Goal: Task Accomplishment & Management: Manage account settings

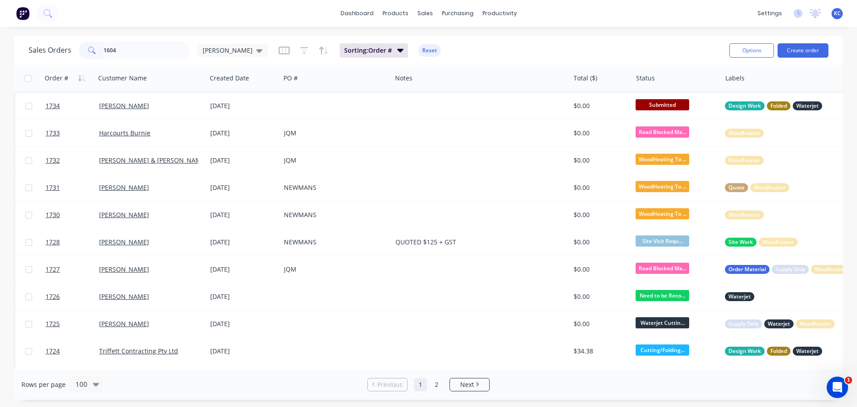
type input "1604"
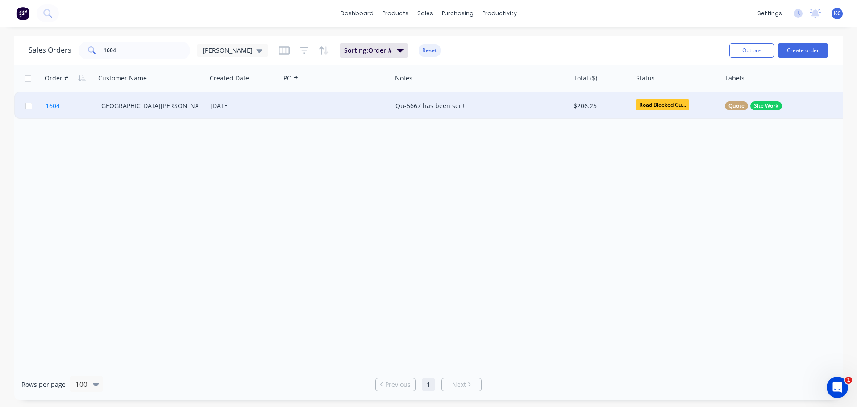
click at [52, 106] on span "1604" at bounding box center [53, 105] width 14 height 9
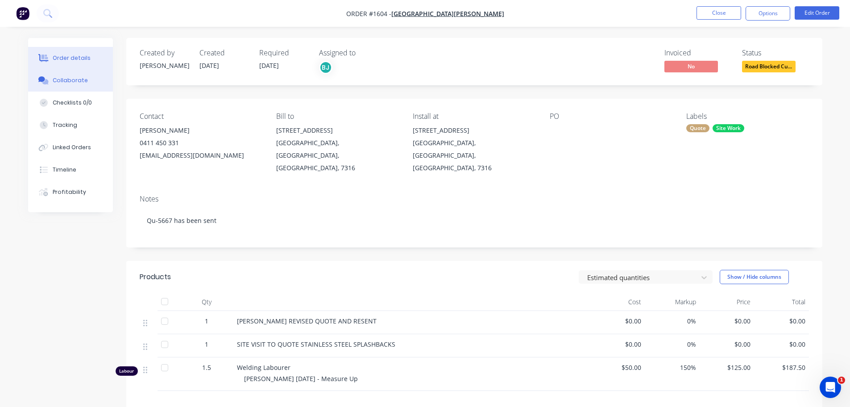
click at [69, 79] on div "Collaborate" at bounding box center [70, 80] width 35 height 8
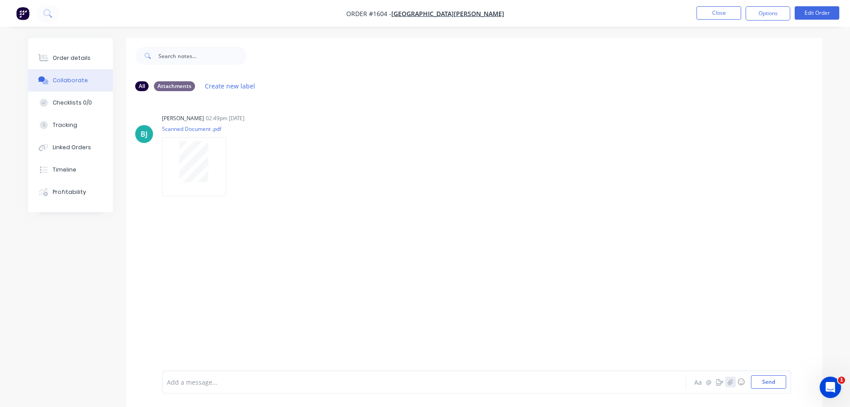
click at [729, 382] on icon "button" at bounding box center [730, 382] width 5 height 6
click at [774, 387] on button "Send" at bounding box center [768, 381] width 35 height 13
click at [723, 16] on button "Close" at bounding box center [719, 12] width 45 height 13
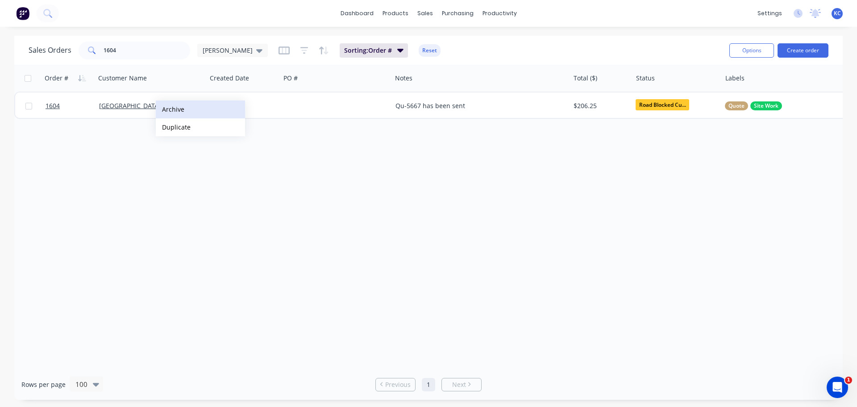
click at [173, 109] on button "Archive" at bounding box center [200, 109] width 89 height 18
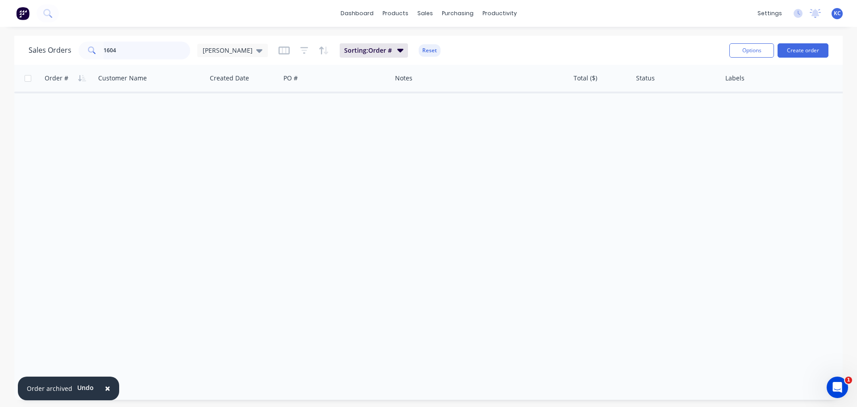
drag, startPoint x: 122, startPoint y: 50, endPoint x: 0, endPoint y: 75, distance: 124.8
click at [15, 61] on div "Sales Orders 1604 [PERSON_NAME] Sorting: Order # Reset Options Create order" at bounding box center [428, 50] width 829 height 29
type input "1543"
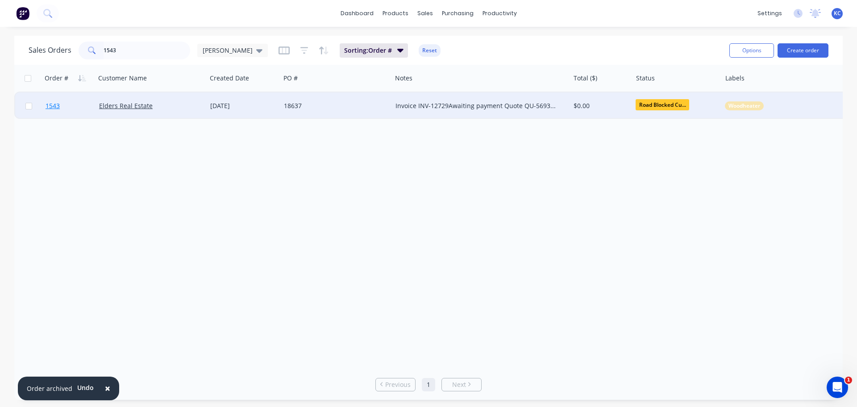
click at [55, 107] on span "1543" at bounding box center [53, 105] width 14 height 9
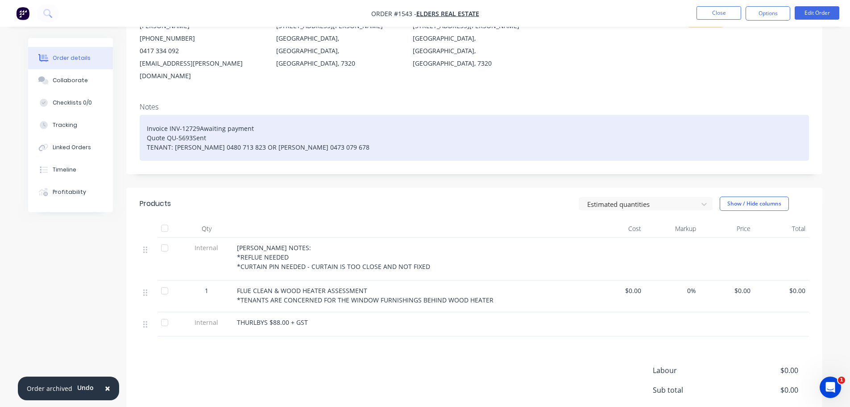
scroll to position [134, 0]
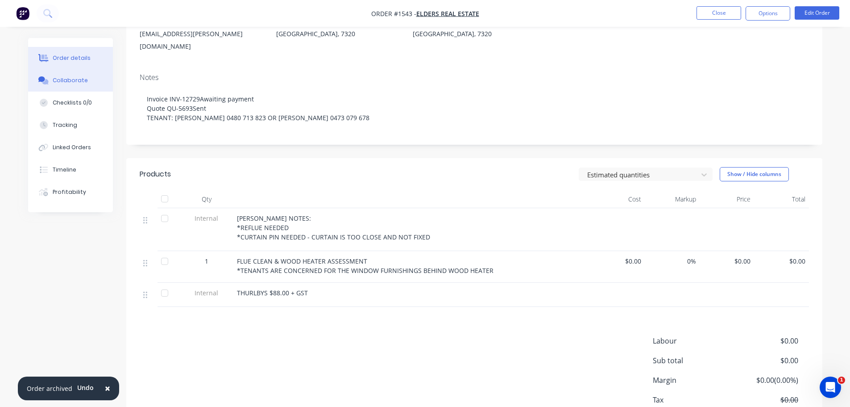
click at [62, 78] on div "Collaborate" at bounding box center [70, 80] width 35 height 8
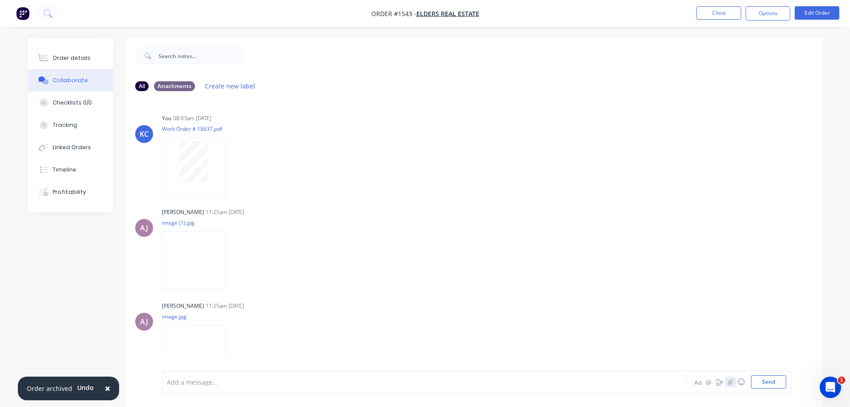
click at [732, 382] on icon "button" at bounding box center [730, 382] width 5 height 6
click at [777, 384] on button "Send" at bounding box center [768, 381] width 35 height 13
click at [730, 14] on button "Close" at bounding box center [719, 12] width 45 height 13
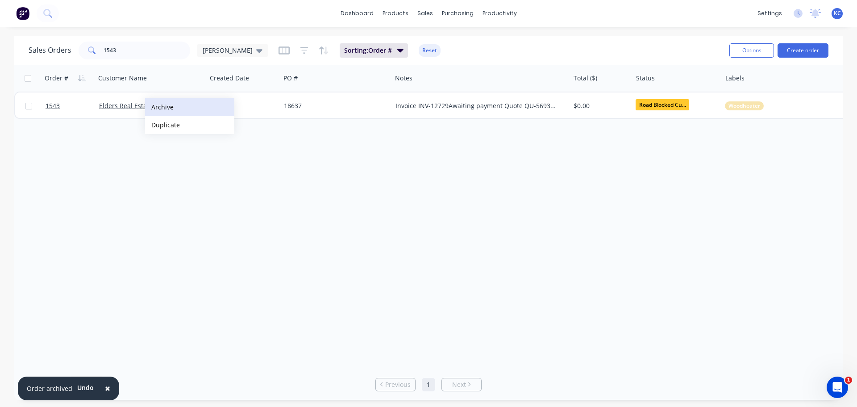
click at [158, 106] on button "Archive" at bounding box center [189, 107] width 89 height 18
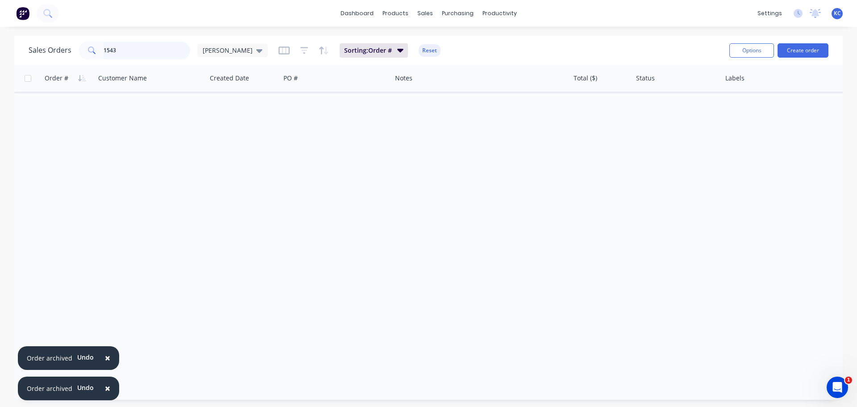
drag, startPoint x: 129, startPoint y: 50, endPoint x: 0, endPoint y: 61, distance: 129.1
click at [0, 61] on div "Sales Orders 1543 [PERSON_NAME] Sorting: Order # Reset Options Create order Ord…" at bounding box center [428, 218] width 857 height 364
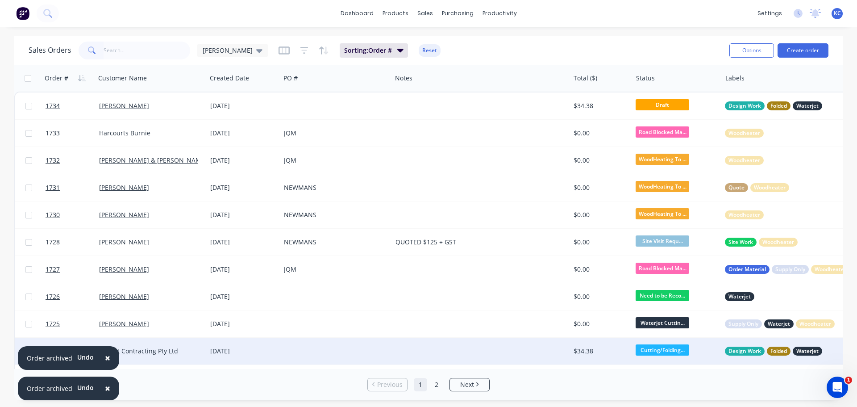
click at [107, 358] on span "×" at bounding box center [107, 357] width 5 height 12
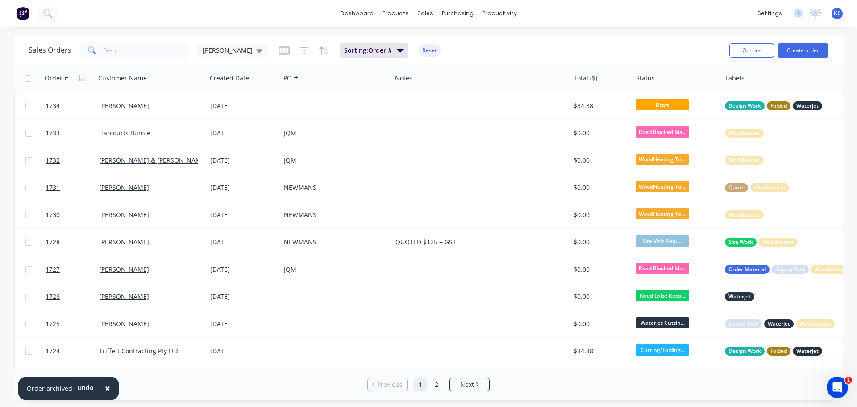
click at [107, 388] on span "×" at bounding box center [107, 388] width 5 height 12
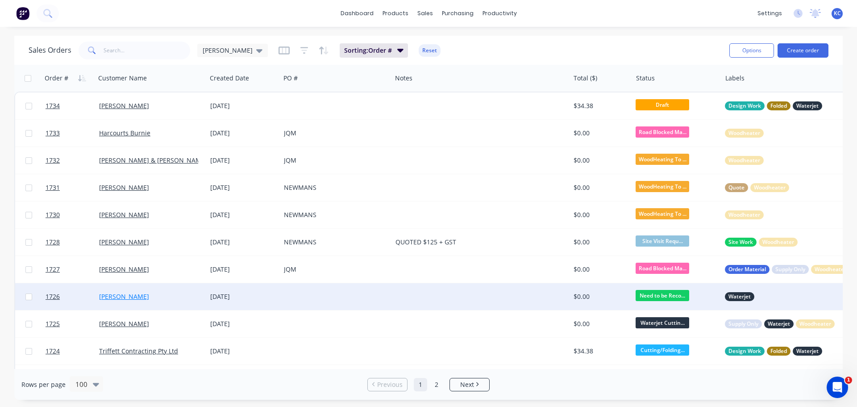
click at [128, 297] on link "[PERSON_NAME]" at bounding box center [124, 296] width 50 height 8
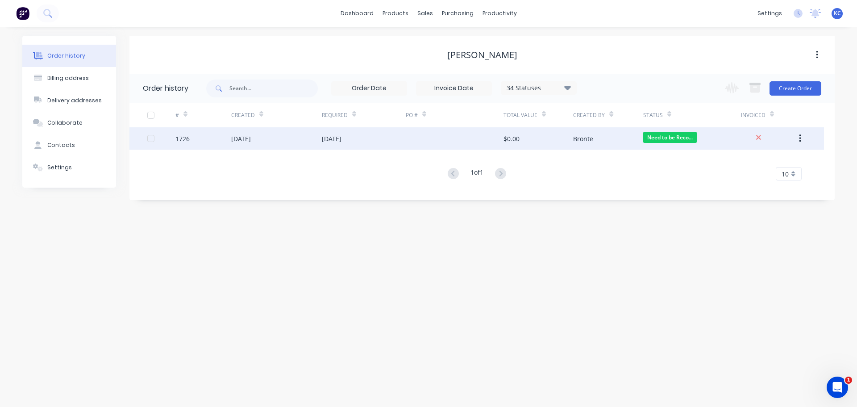
click at [246, 139] on div "[DATE]" at bounding box center [241, 138] width 20 height 9
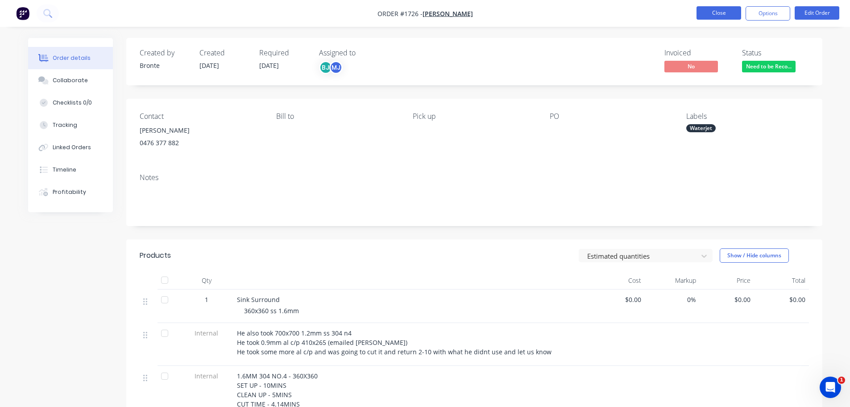
click at [736, 16] on button "Close" at bounding box center [719, 12] width 45 height 13
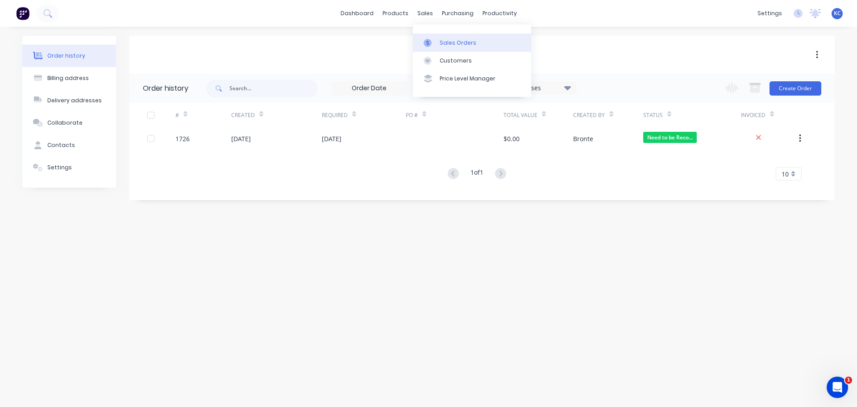
click at [435, 46] on div at bounding box center [430, 43] width 13 height 8
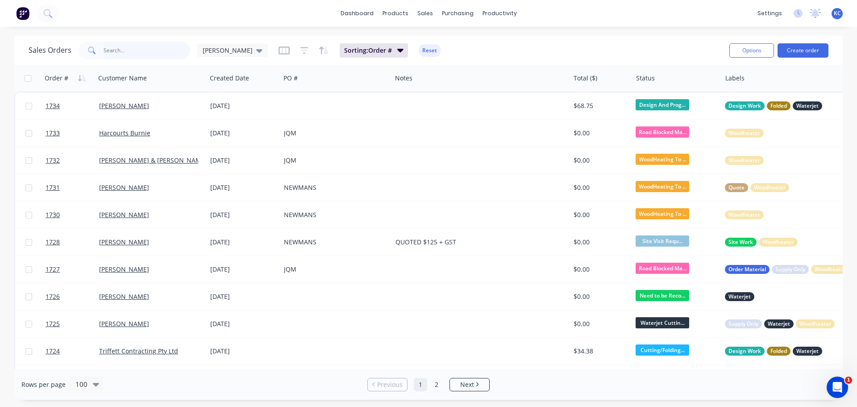
click at [119, 47] on input "text" at bounding box center [147, 51] width 87 height 18
type input "1709"
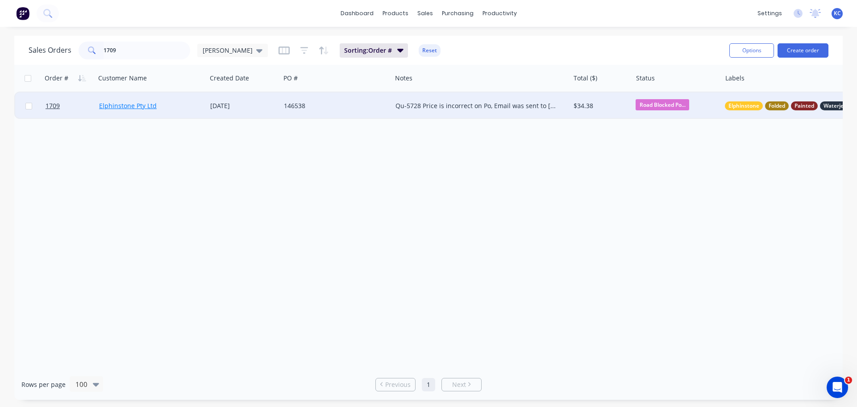
click at [116, 109] on link "Elphinstone Pty Ltd" at bounding box center [128, 105] width 58 height 8
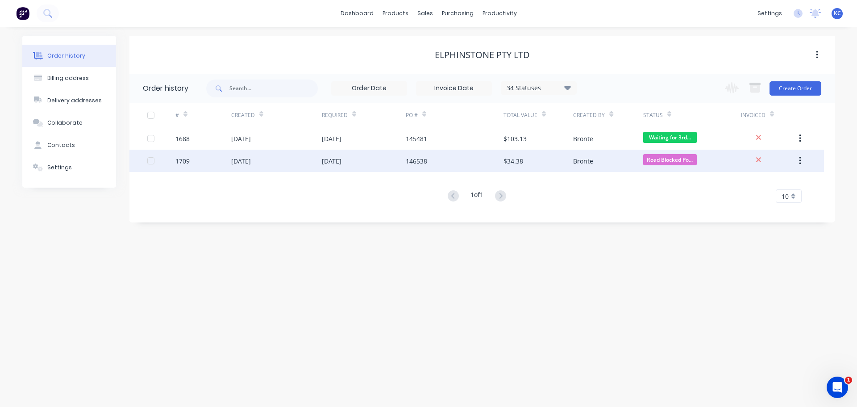
click at [238, 162] on div "[DATE]" at bounding box center [241, 160] width 20 height 9
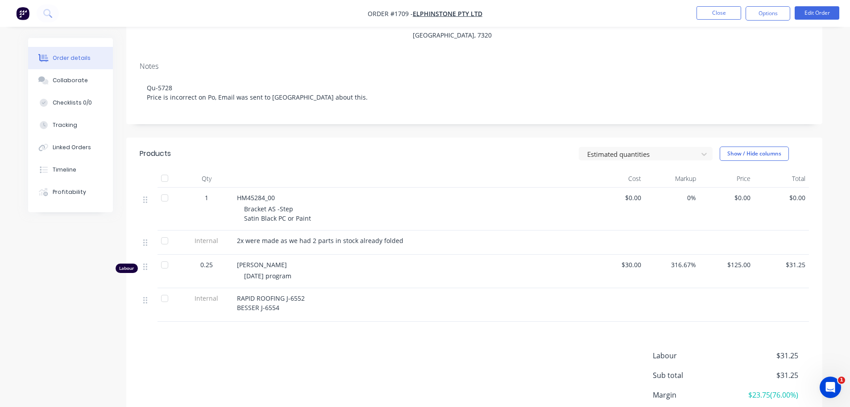
scroll to position [134, 0]
click at [806, 14] on button "Edit Order" at bounding box center [817, 12] width 45 height 13
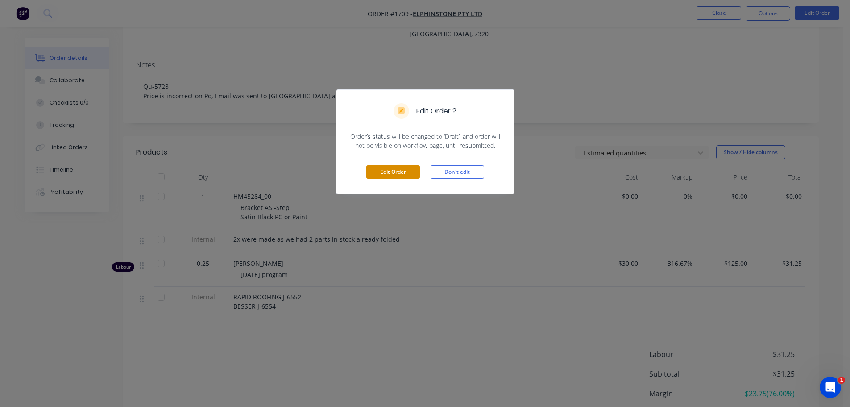
click at [388, 172] on button "Edit Order" at bounding box center [394, 171] width 54 height 13
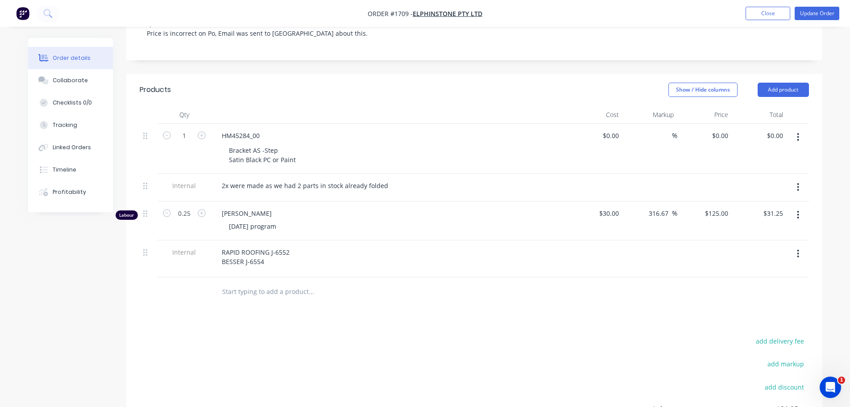
scroll to position [268, 0]
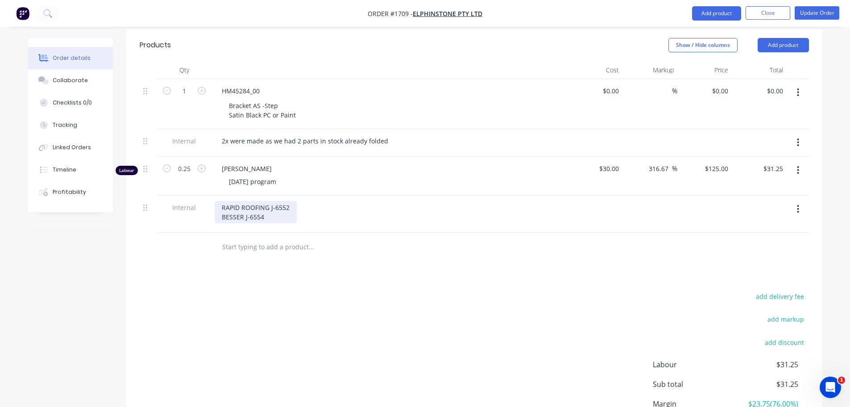
click at [292, 201] on div "RAPID ROOFING J-6552 BESSER J-6554" at bounding box center [256, 212] width 82 height 22
click at [477, 196] on div "RAPID ROOFING J-6552 $375.00 + GST BESSER J-6554" at bounding box center [389, 214] width 357 height 37
click at [836, 9] on button "Update Order" at bounding box center [817, 12] width 45 height 13
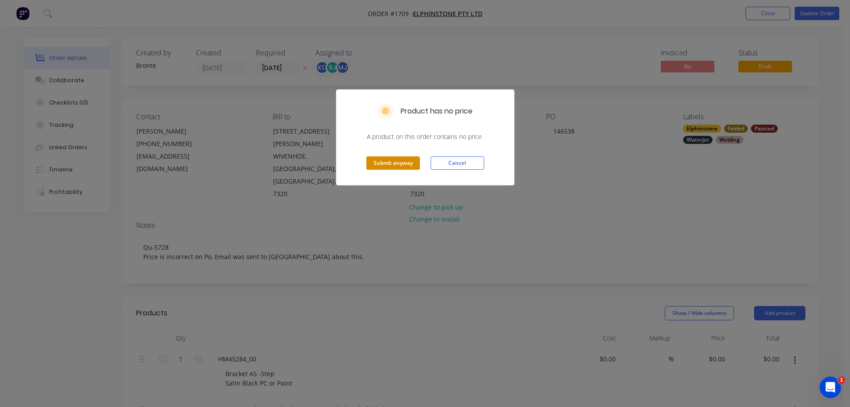
click at [381, 166] on button "Submit anyway" at bounding box center [394, 162] width 54 height 13
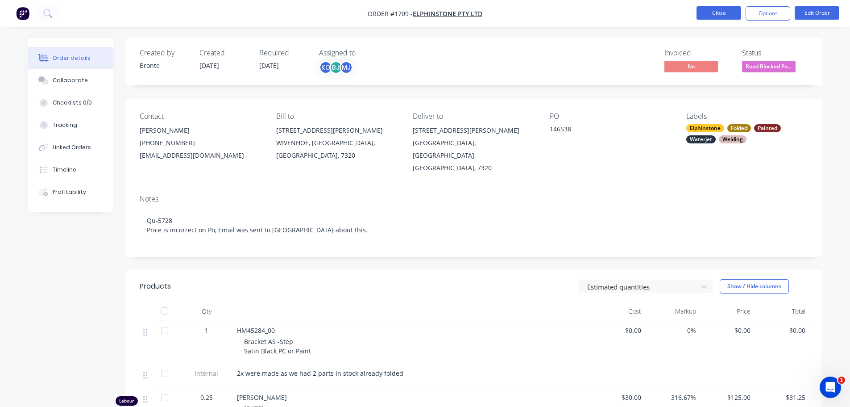
click at [722, 17] on button "Close" at bounding box center [719, 12] width 45 height 13
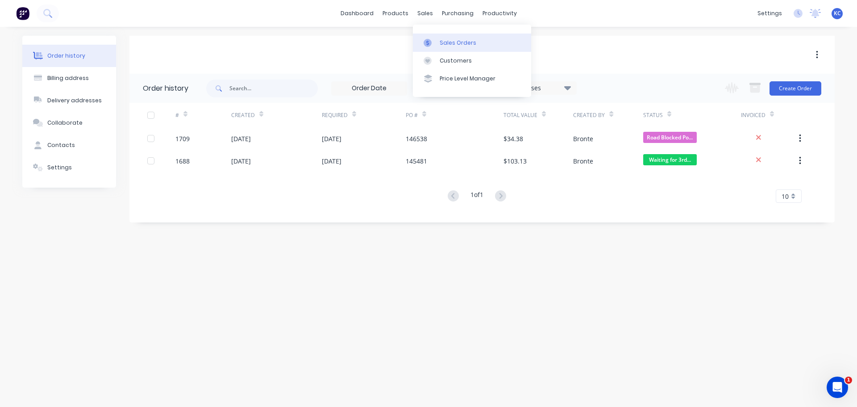
click at [460, 44] on div "Sales Orders" at bounding box center [458, 43] width 37 height 8
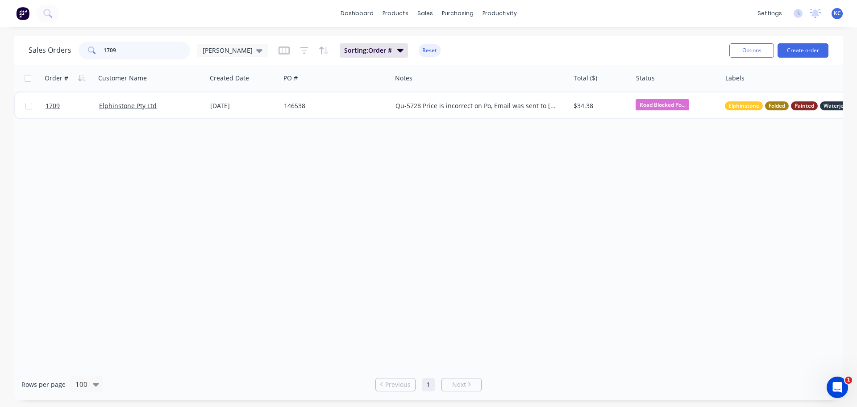
drag, startPoint x: 145, startPoint y: 54, endPoint x: 0, endPoint y: 70, distance: 145.6
click at [38, 58] on div "Sales Orders 1709 [PERSON_NAME]" at bounding box center [148, 51] width 239 height 18
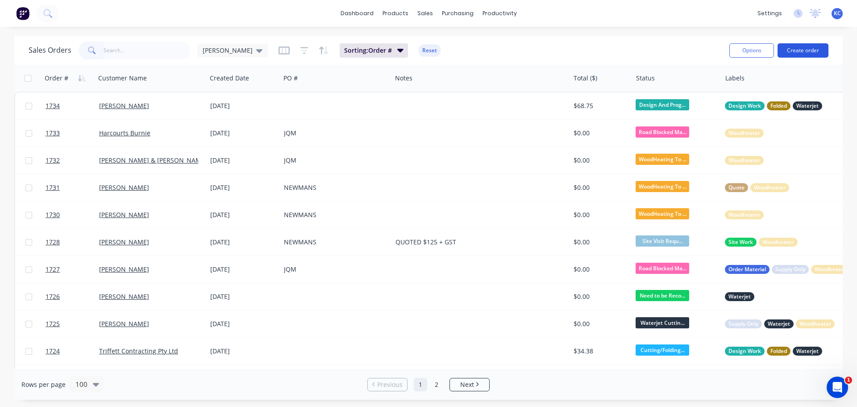
click at [808, 50] on button "Create order" at bounding box center [803, 50] width 51 height 14
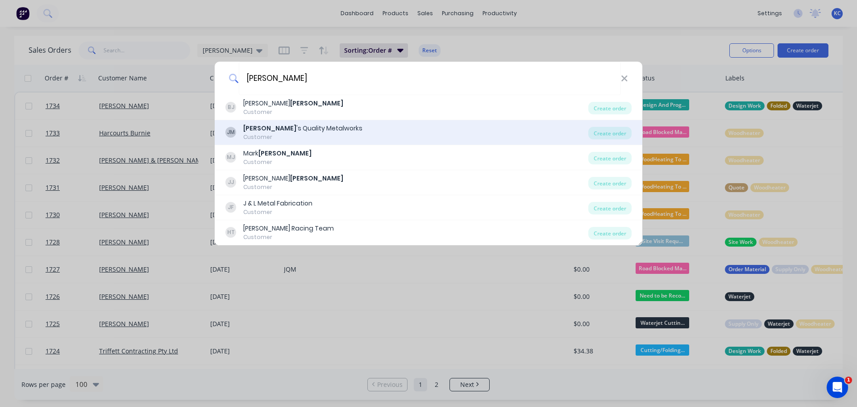
type input "[PERSON_NAME]"
click at [339, 136] on div "[PERSON_NAME] 's Quality Metalworks Customer" at bounding box center [406, 132] width 363 height 17
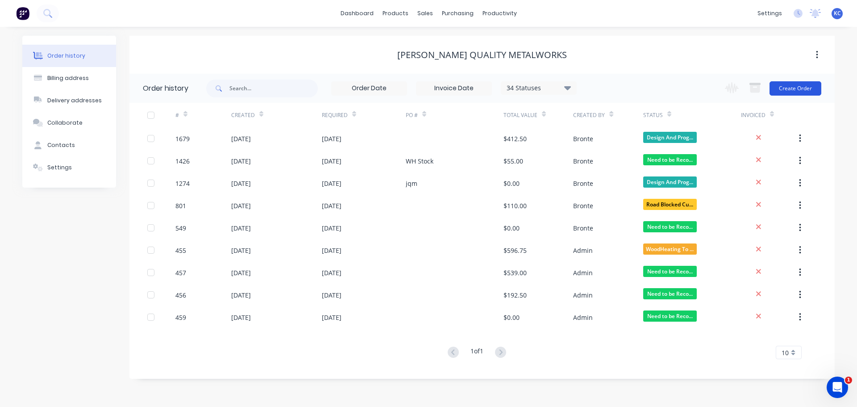
click at [797, 93] on button "Create Order" at bounding box center [796, 88] width 52 height 14
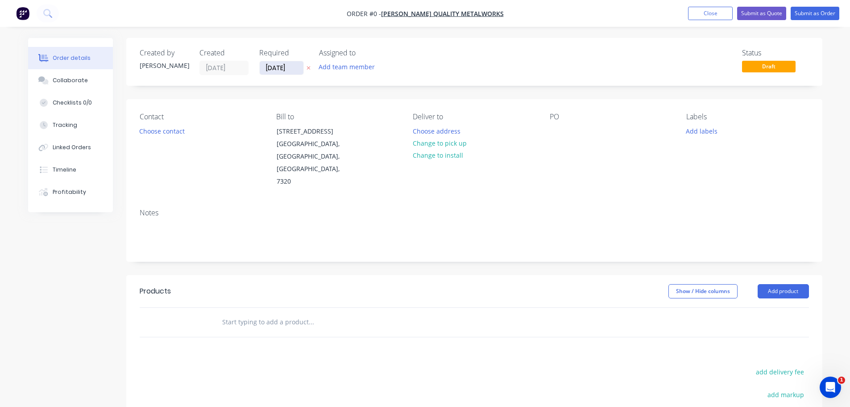
click at [295, 72] on input "[DATE]" at bounding box center [282, 67] width 44 height 13
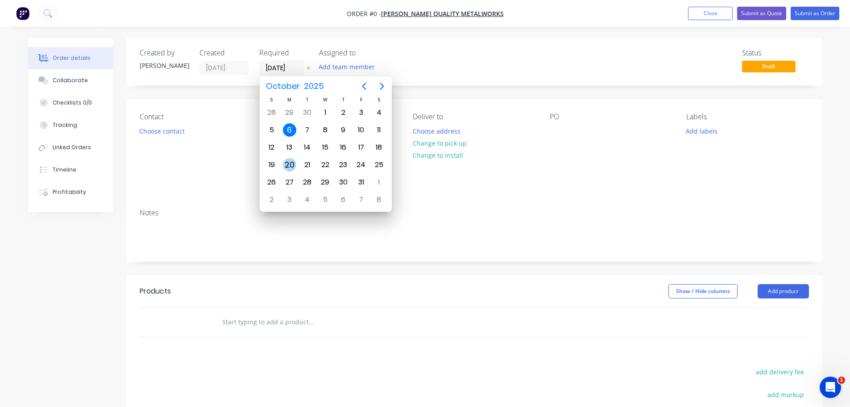
click at [292, 158] on div "20" at bounding box center [290, 164] width 18 height 17
type input "[DATE]"
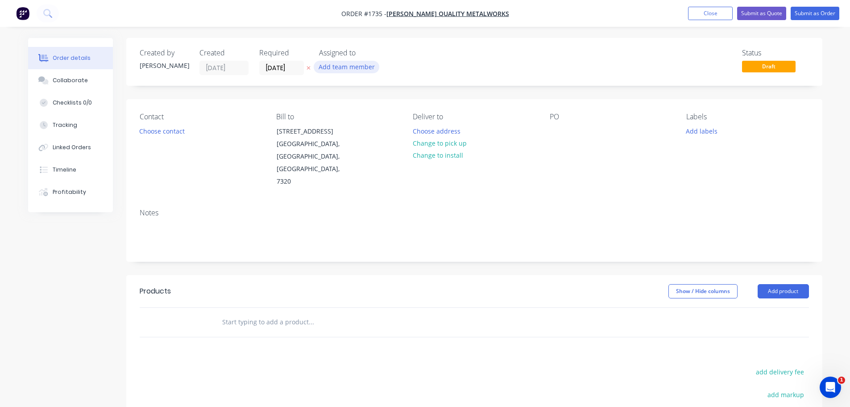
click at [342, 66] on button "Add team member" at bounding box center [347, 67] width 66 height 12
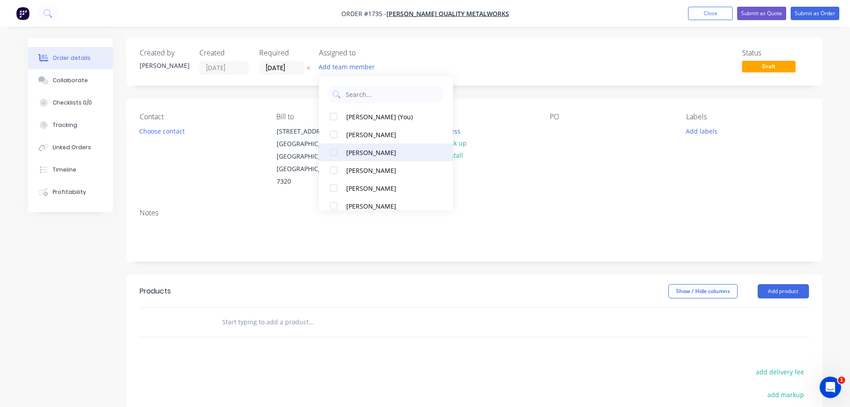
click at [337, 155] on div at bounding box center [334, 152] width 18 height 18
click at [167, 136] on button "Choose contact" at bounding box center [161, 131] width 55 height 12
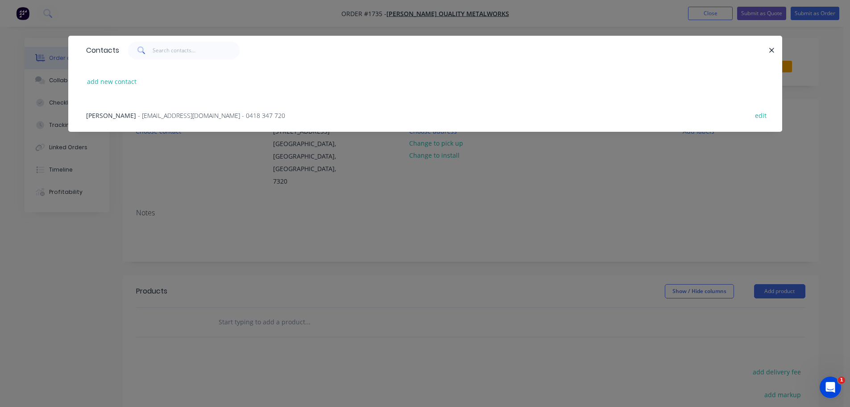
click at [156, 117] on span "- [EMAIL_ADDRESS][DOMAIN_NAME] - 0418 347 720" at bounding box center [211, 115] width 147 height 8
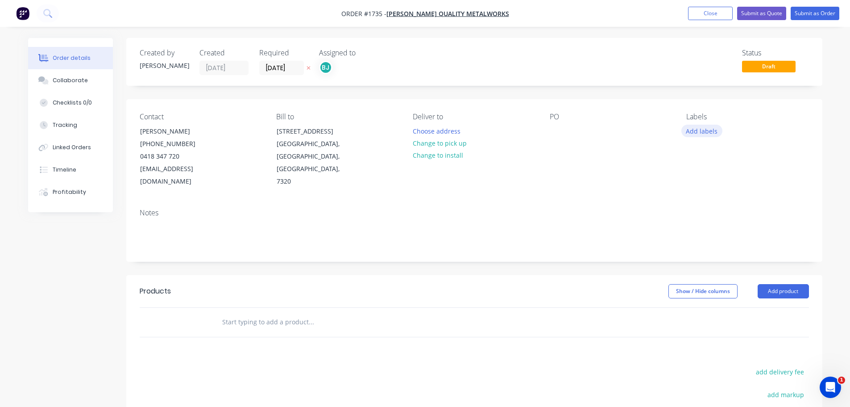
click at [692, 135] on button "Add labels" at bounding box center [702, 131] width 41 height 12
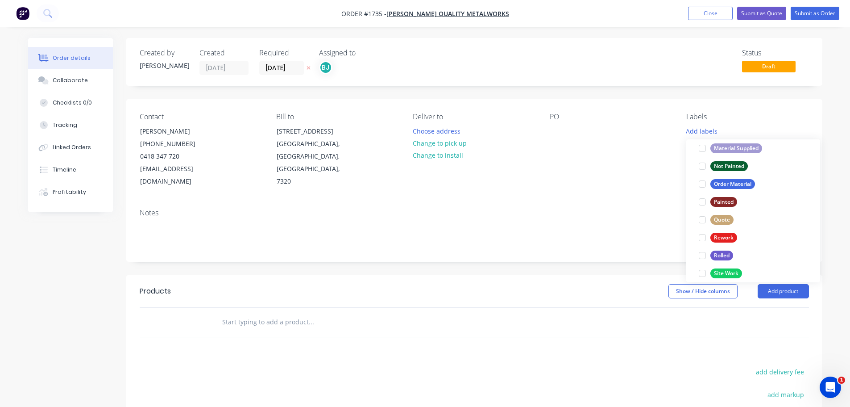
scroll to position [429, 0]
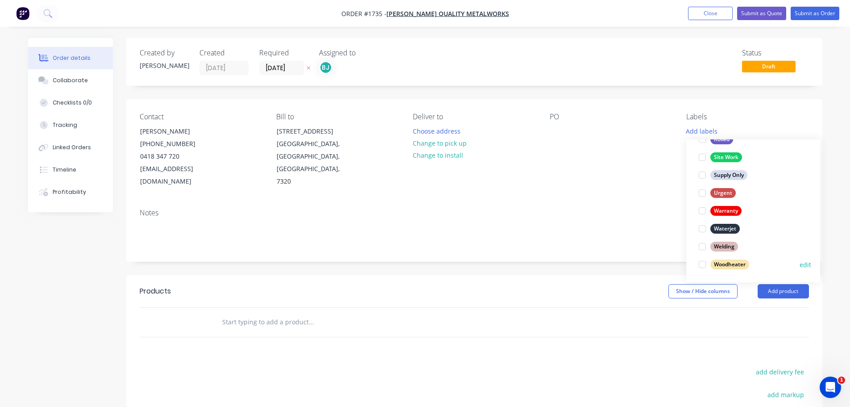
click at [702, 266] on div at bounding box center [703, 264] width 18 height 18
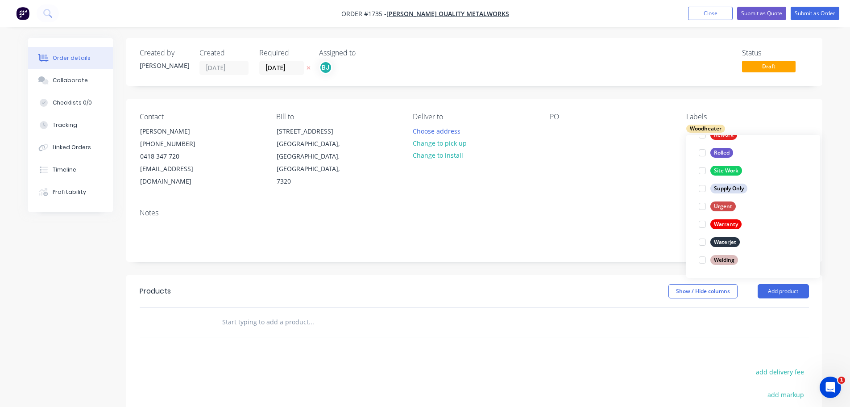
scroll to position [0, 0]
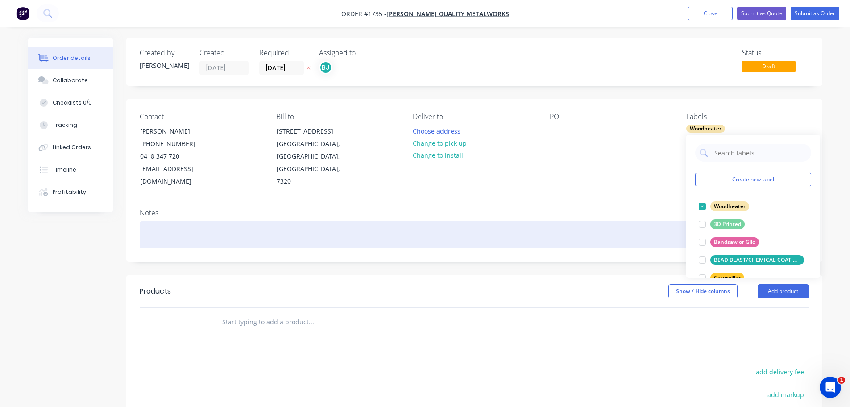
click at [609, 221] on div at bounding box center [475, 234] width 670 height 27
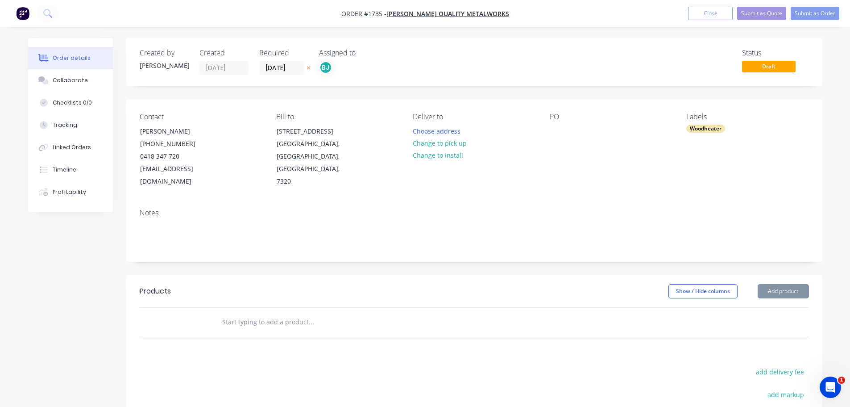
click at [785, 284] on button "Add product" at bounding box center [783, 291] width 51 height 14
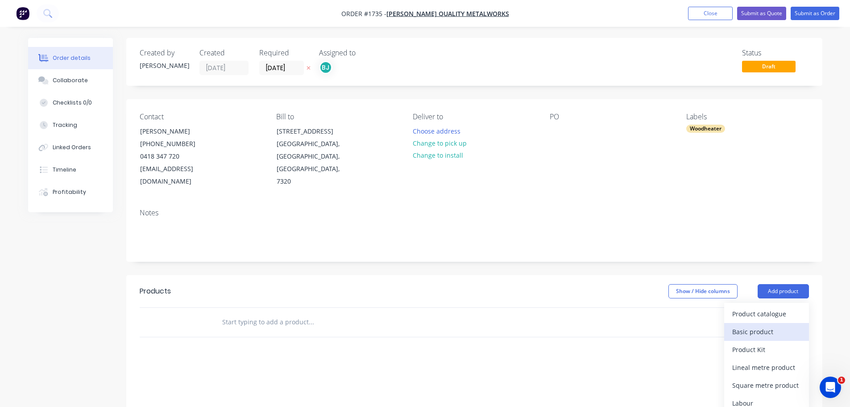
click at [771, 325] on div "Basic product" at bounding box center [767, 331] width 69 height 13
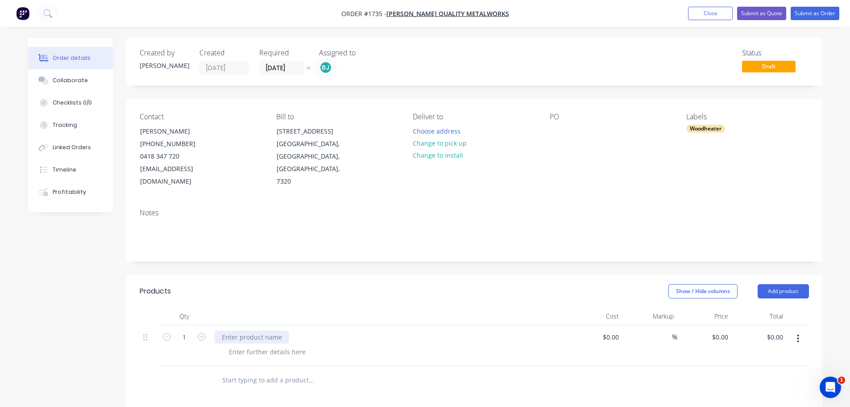
click at [270, 330] on div at bounding box center [252, 336] width 75 height 13
click at [518, 330] on div "REFURBISH CLEAN AIR INBUILT WOOD HEATER" at bounding box center [390, 336] width 350 height 13
click at [820, 10] on button "Submit as Order" at bounding box center [815, 13] width 49 height 13
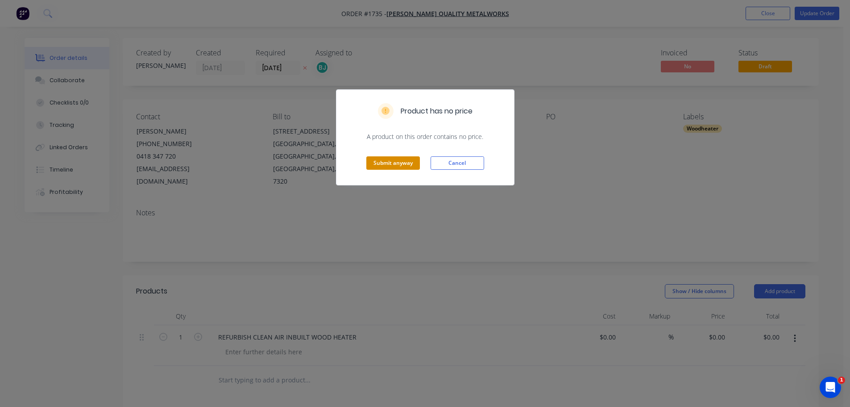
click at [387, 162] on button "Submit anyway" at bounding box center [394, 162] width 54 height 13
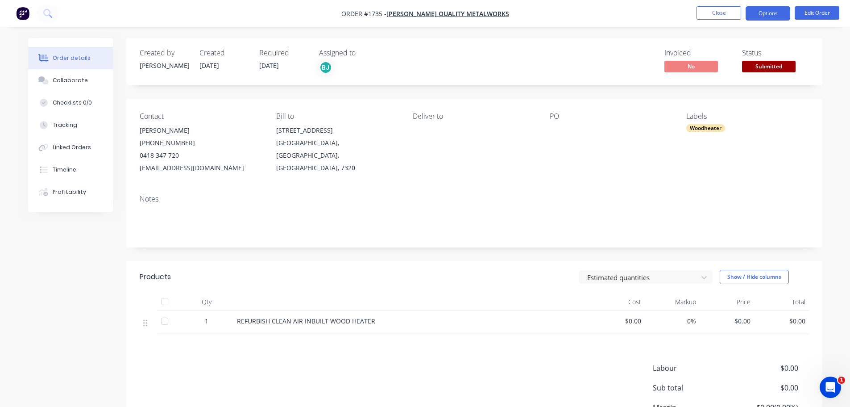
click at [772, 6] on button "Options" at bounding box center [768, 13] width 45 height 14
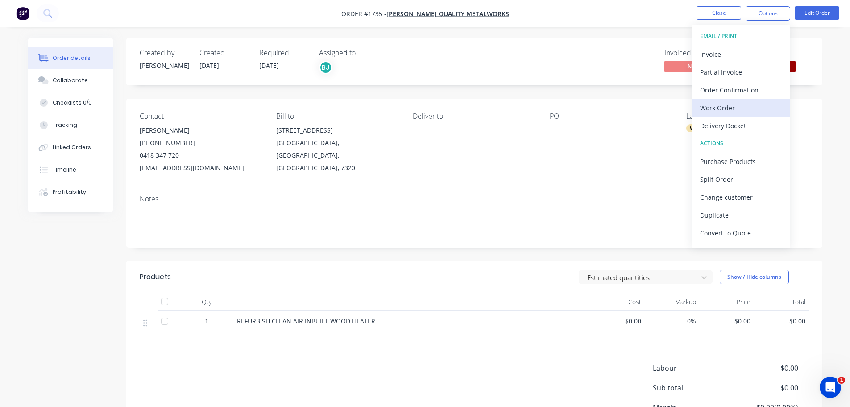
click at [750, 108] on div "Work Order" at bounding box center [741, 107] width 82 height 13
click at [717, 106] on div "Custom" at bounding box center [741, 107] width 82 height 13
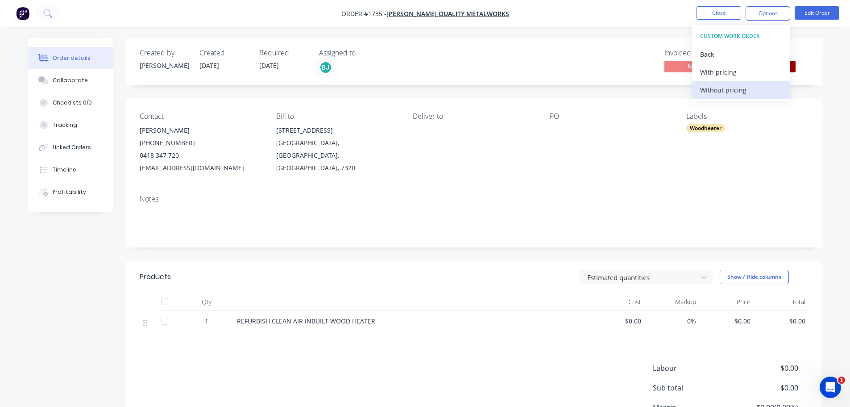
click at [717, 88] on div "Without pricing" at bounding box center [741, 89] width 82 height 13
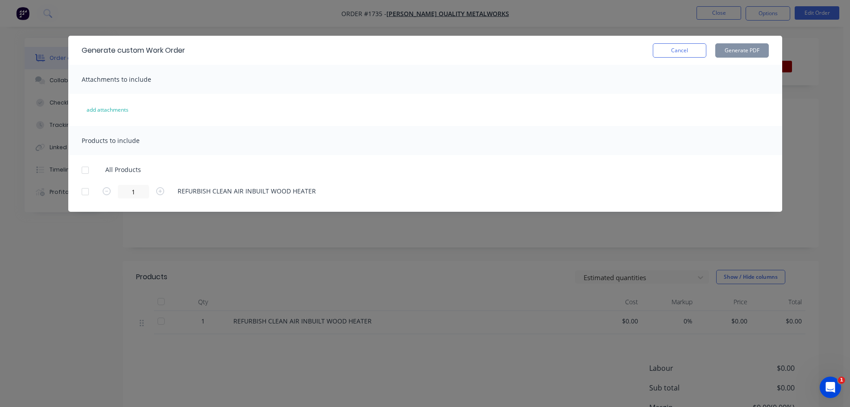
click at [83, 173] on div at bounding box center [85, 170] width 18 height 18
click at [753, 46] on button "Generate PDF" at bounding box center [743, 50] width 54 height 14
click at [668, 52] on button "Cancel" at bounding box center [680, 50] width 54 height 14
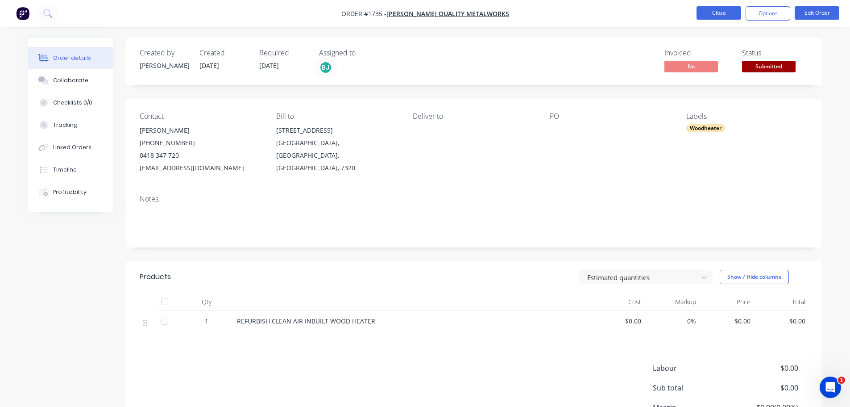
click at [700, 16] on button "Close" at bounding box center [719, 12] width 45 height 13
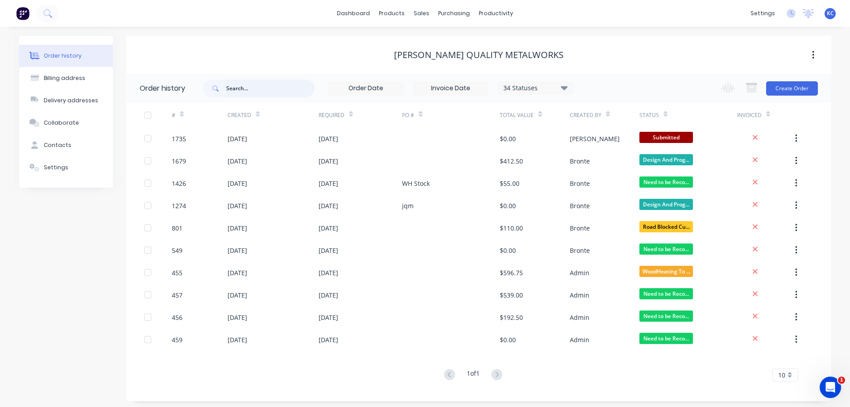
click at [250, 94] on input "text" at bounding box center [270, 88] width 88 height 18
type input "1598"
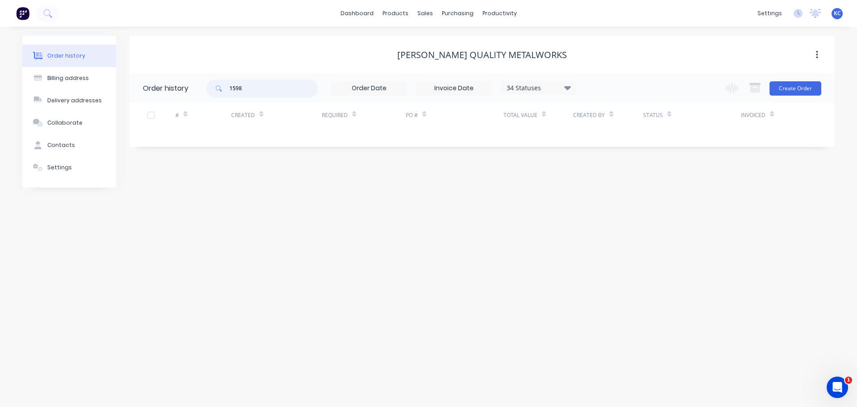
click at [277, 87] on input "1598" at bounding box center [273, 88] width 88 height 18
click at [454, 43] on div "Sales Orders" at bounding box center [458, 43] width 37 height 8
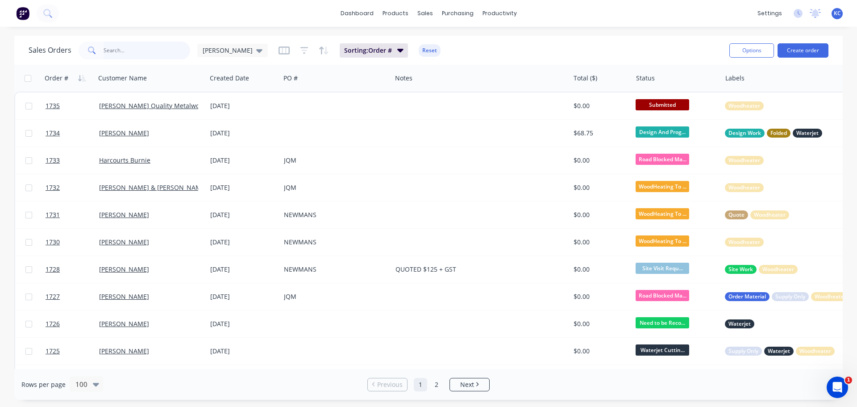
click at [147, 50] on input "text" at bounding box center [147, 51] width 87 height 18
type input "1598"
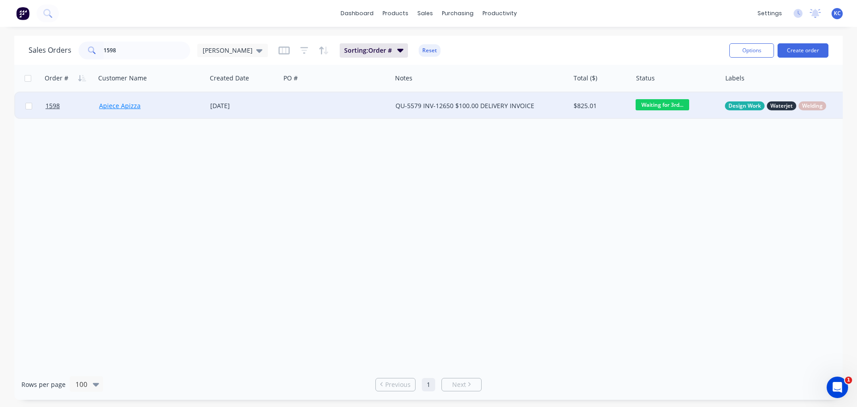
click at [119, 103] on link "Apiece Apizza" at bounding box center [120, 105] width 42 height 8
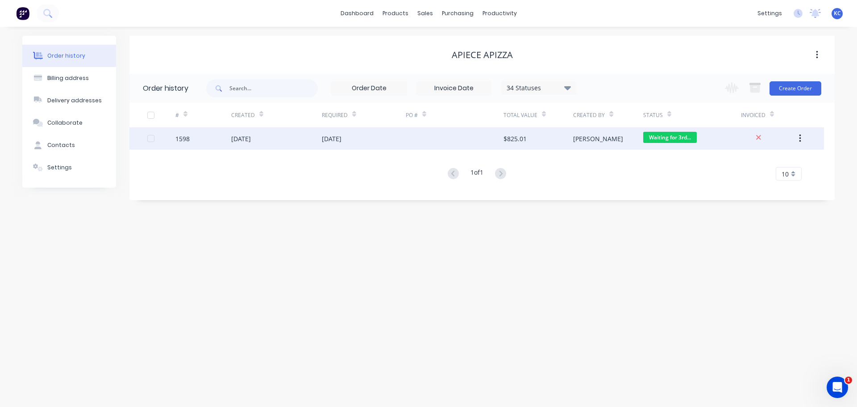
click at [251, 137] on div "[DATE]" at bounding box center [241, 138] width 20 height 9
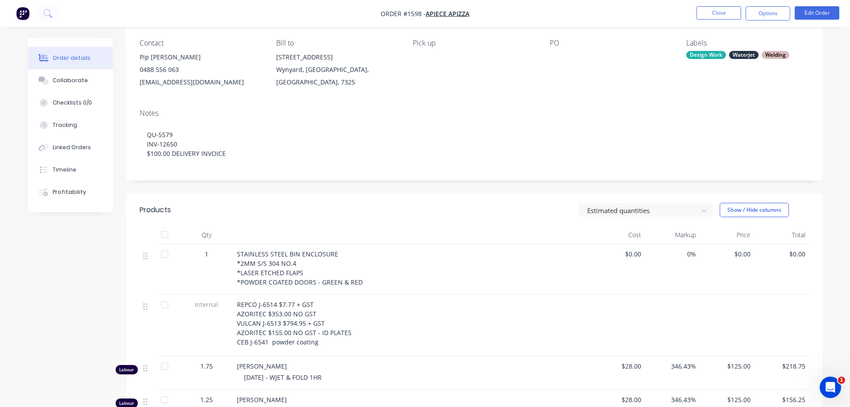
scroll to position [89, 0]
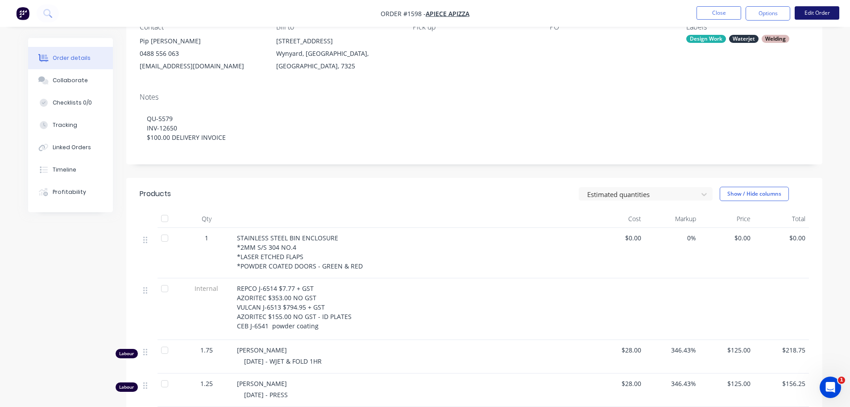
click at [815, 14] on button "Edit Order" at bounding box center [817, 12] width 45 height 13
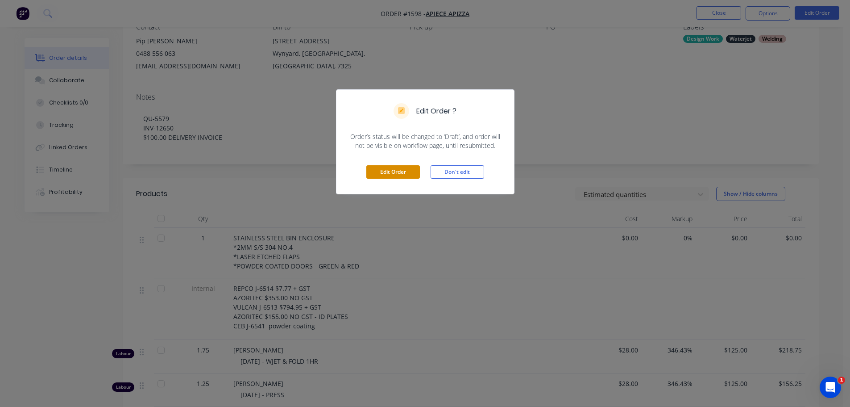
click at [403, 171] on button "Edit Order" at bounding box center [394, 171] width 54 height 13
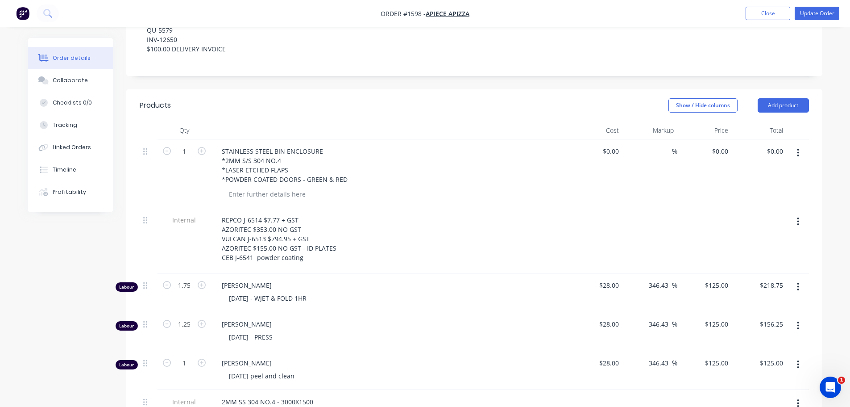
scroll to position [223, 0]
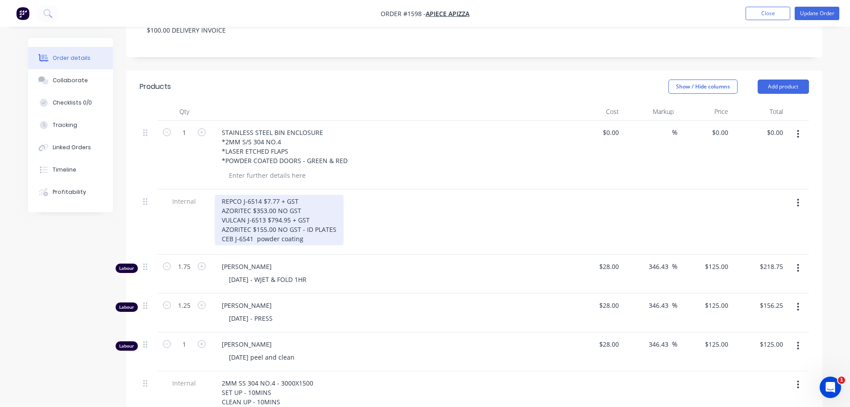
click at [305, 215] on div "REPCO J-6514 $7.77 + GST AZORITEC $353.00 NO GST VULCAN J-6513 $794.95 + GST AZ…" at bounding box center [279, 220] width 129 height 50
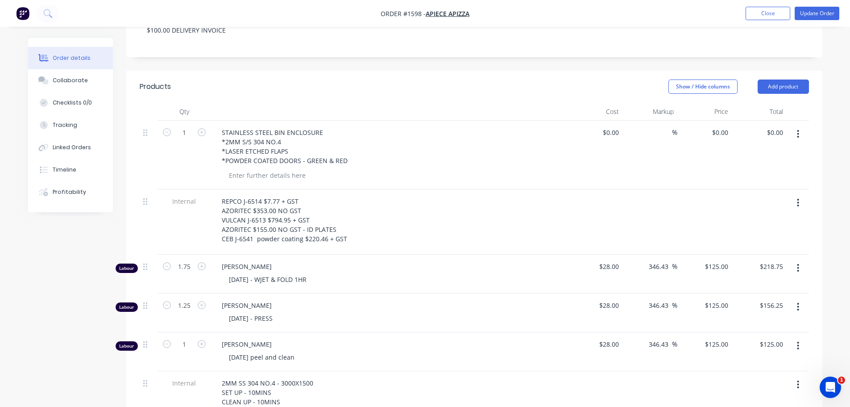
click at [435, 216] on div "REPCO J-6514 $7.77 + GST AZORITEC $353.00 NO GST VULCAN J-6513 $794.95 + GST AZ…" at bounding box center [390, 220] width 350 height 50
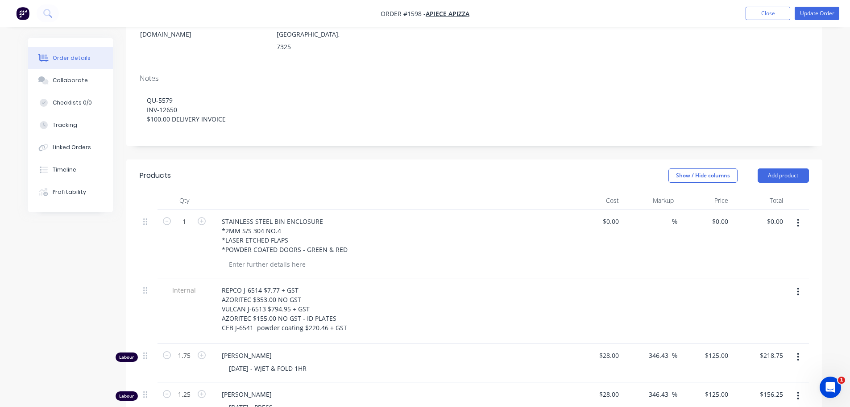
scroll to position [134, 0]
click at [62, 87] on button "Collaborate" at bounding box center [70, 80] width 85 height 22
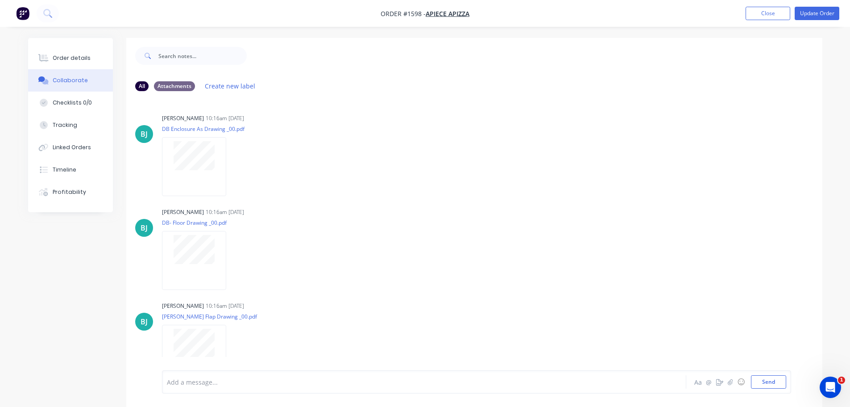
click at [729, 387] on div "Aa @ ☺ Send" at bounding box center [739, 381] width 93 height 13
click at [729, 382] on icon "button" at bounding box center [730, 382] width 5 height 6
click at [769, 379] on button "Send" at bounding box center [768, 381] width 35 height 13
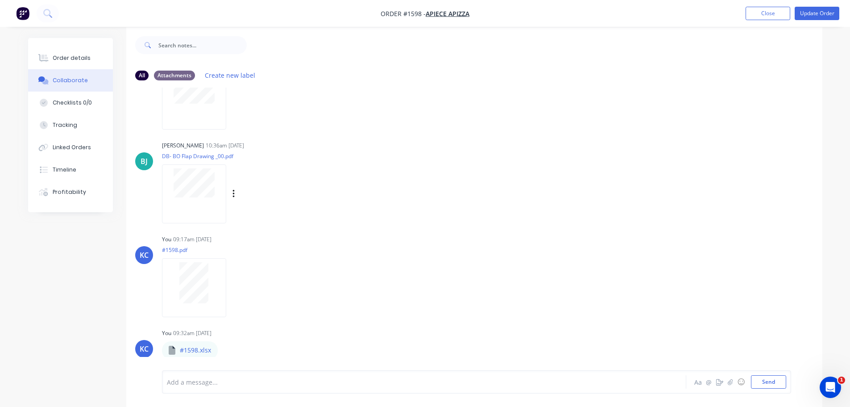
scroll to position [13, 0]
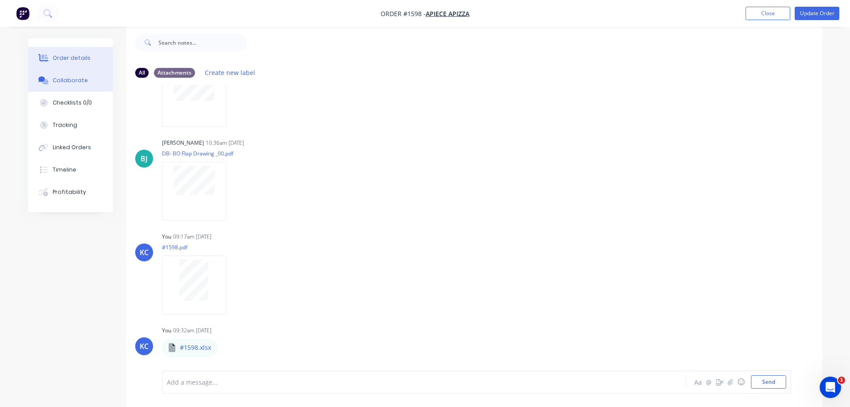
click at [81, 66] on button "Order details" at bounding box center [70, 58] width 85 height 22
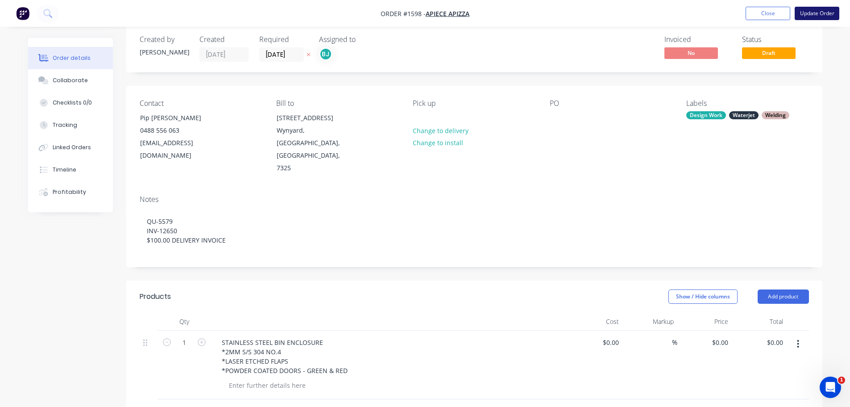
click at [808, 16] on button "Update Order" at bounding box center [817, 13] width 45 height 13
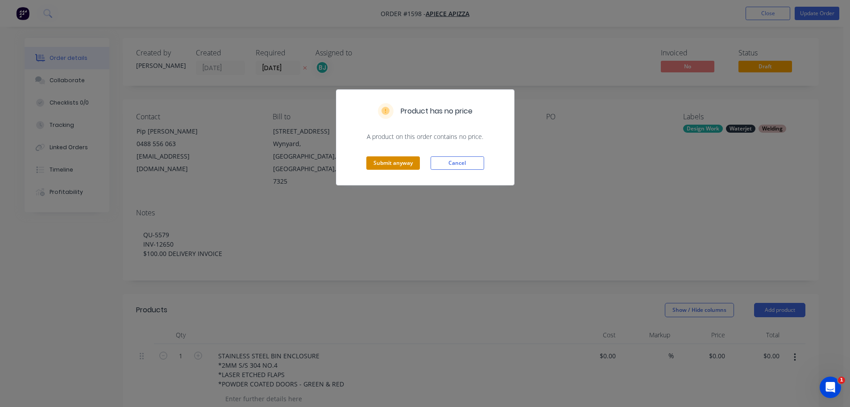
click at [398, 165] on button "Submit anyway" at bounding box center [394, 162] width 54 height 13
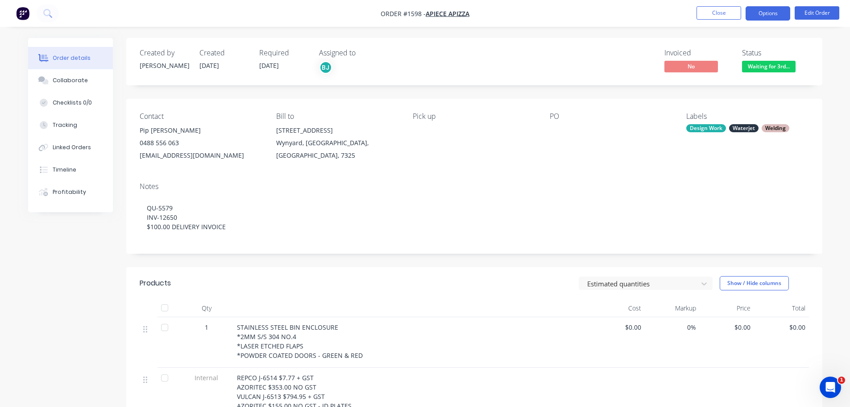
click at [771, 14] on button "Options" at bounding box center [768, 13] width 45 height 14
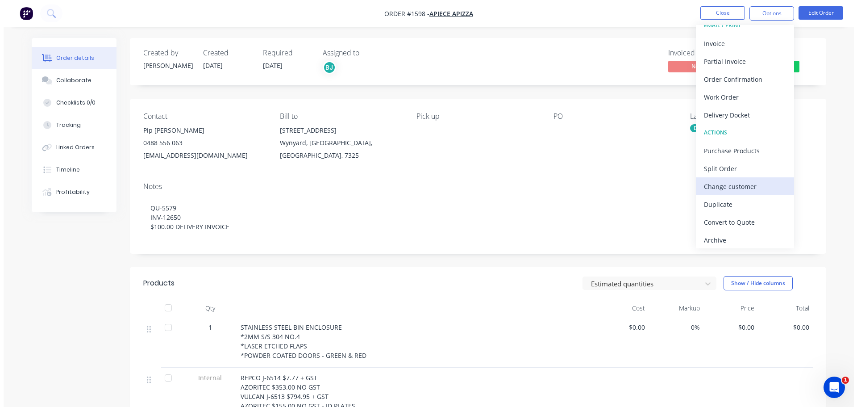
scroll to position [13, 0]
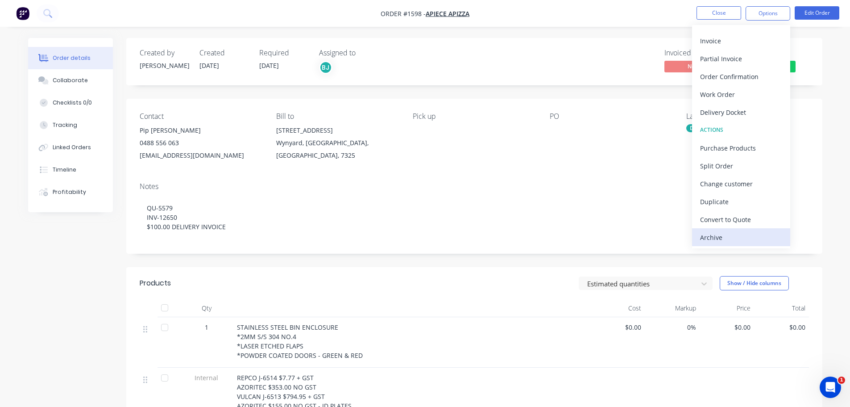
click at [743, 235] on div "Archive" at bounding box center [741, 237] width 82 height 13
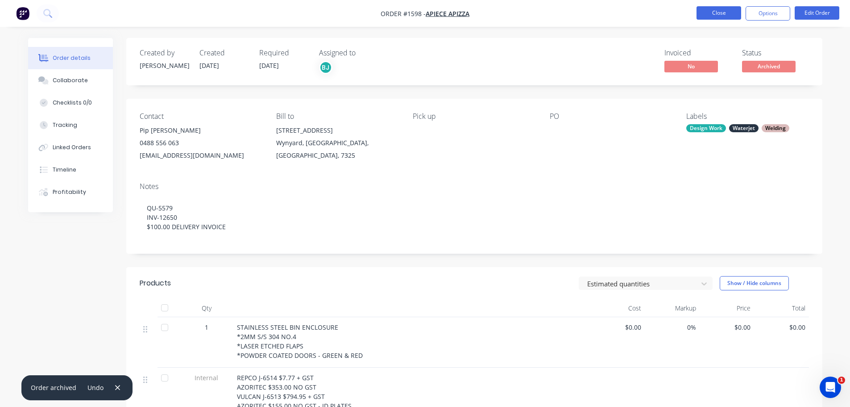
click at [708, 18] on button "Close" at bounding box center [719, 12] width 45 height 13
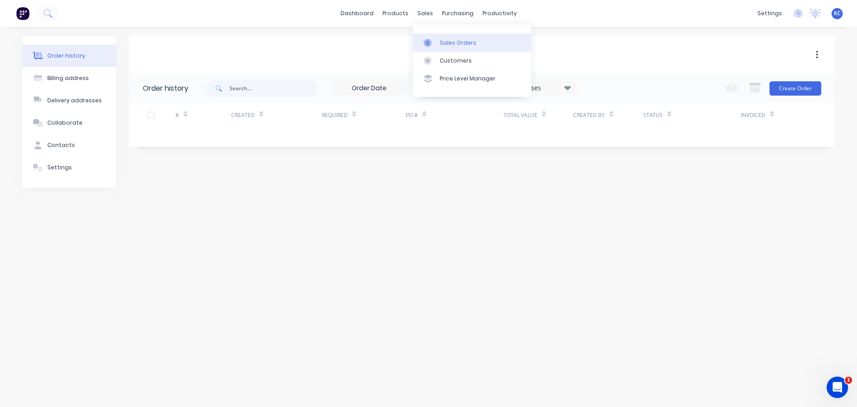
click at [444, 37] on link "Sales Orders" at bounding box center [472, 42] width 118 height 18
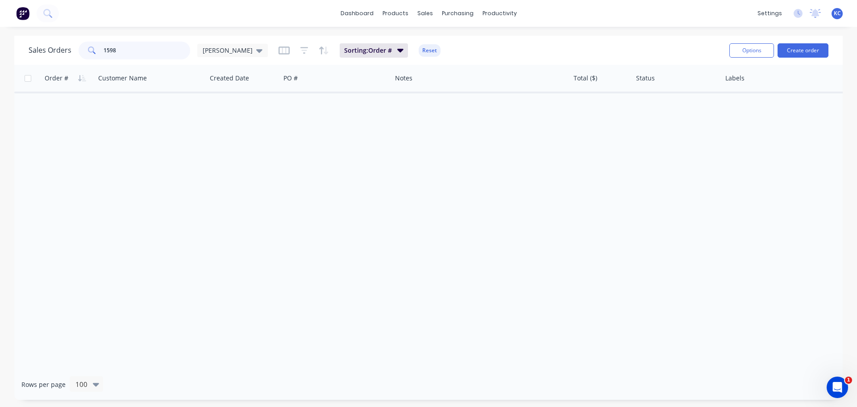
drag, startPoint x: 135, startPoint y: 47, endPoint x: 0, endPoint y: 98, distance: 144.1
click at [43, 66] on div "Sales Orders 1598 [PERSON_NAME] Sorting: Order # Reset Options Create order Ord…" at bounding box center [428, 218] width 829 height 364
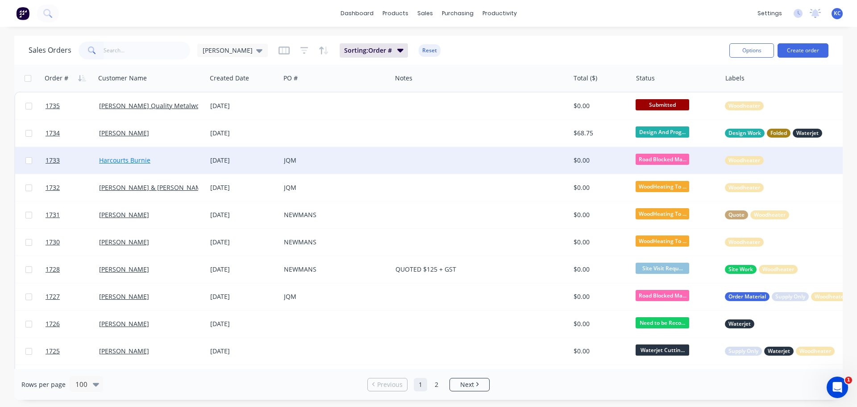
click at [113, 160] on link "Harcourts Burnie" at bounding box center [124, 160] width 51 height 8
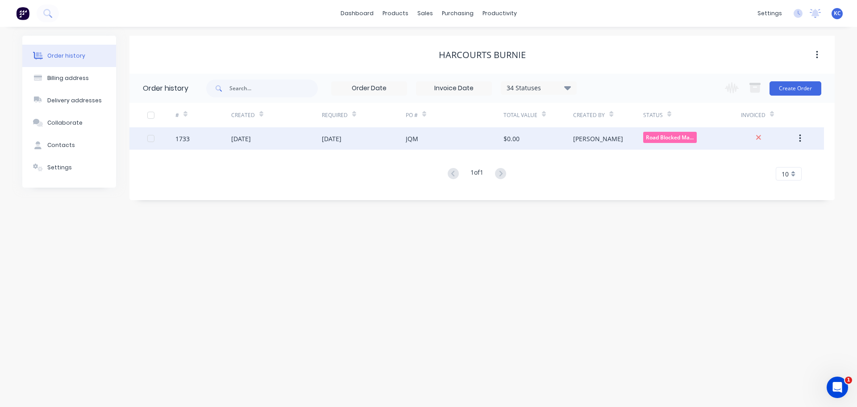
click at [251, 142] on div "[DATE]" at bounding box center [241, 138] width 20 height 9
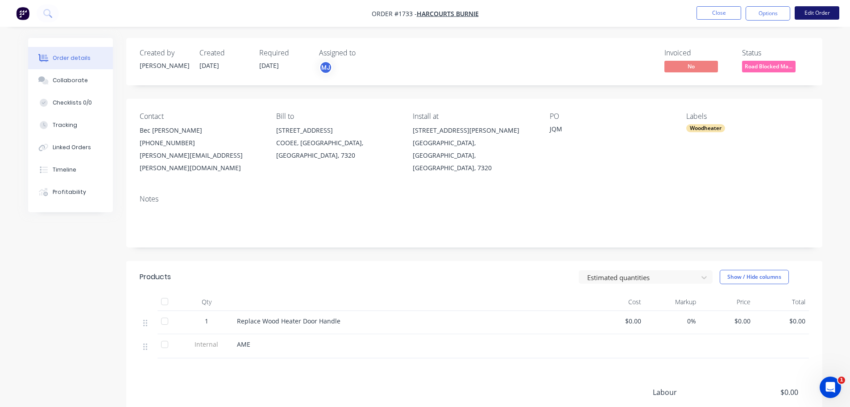
click at [814, 7] on button "Edit Order" at bounding box center [817, 12] width 45 height 13
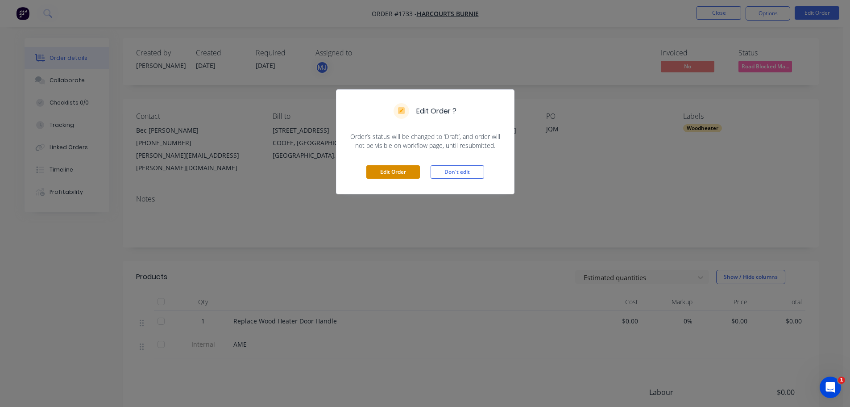
click at [380, 173] on button "Edit Order" at bounding box center [394, 171] width 54 height 13
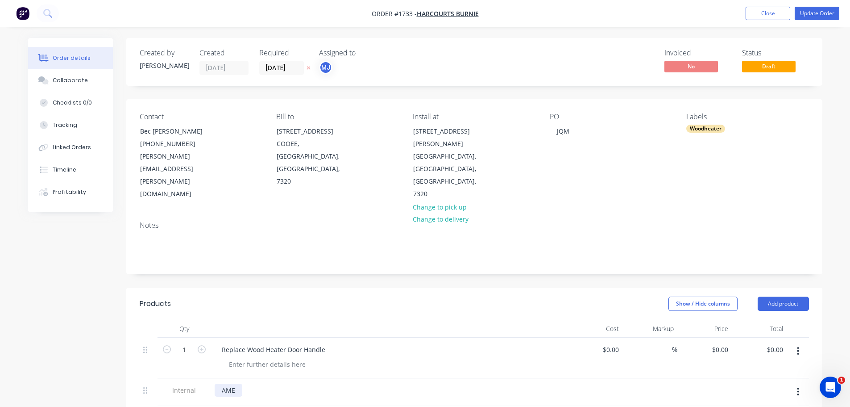
click at [239, 383] on div "AME" at bounding box center [229, 389] width 28 height 13
click at [336, 383] on div "[PERSON_NAME] $22.00 + GST" at bounding box center [390, 389] width 350 height 13
click at [813, 10] on button "Update Order" at bounding box center [817, 13] width 45 height 13
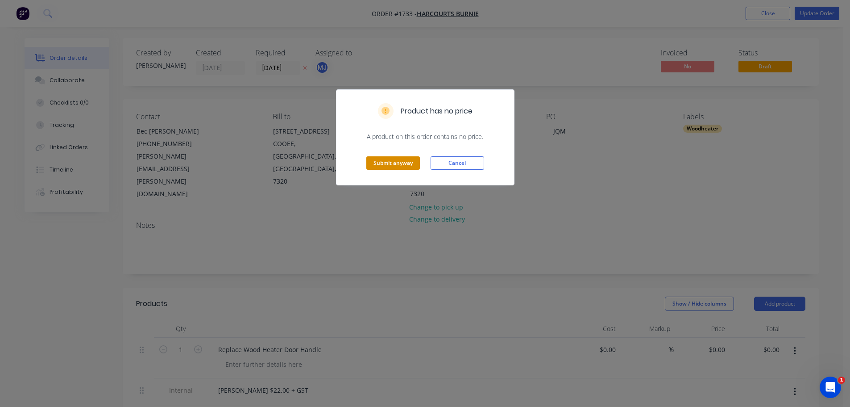
click at [389, 165] on button "Submit anyway" at bounding box center [394, 162] width 54 height 13
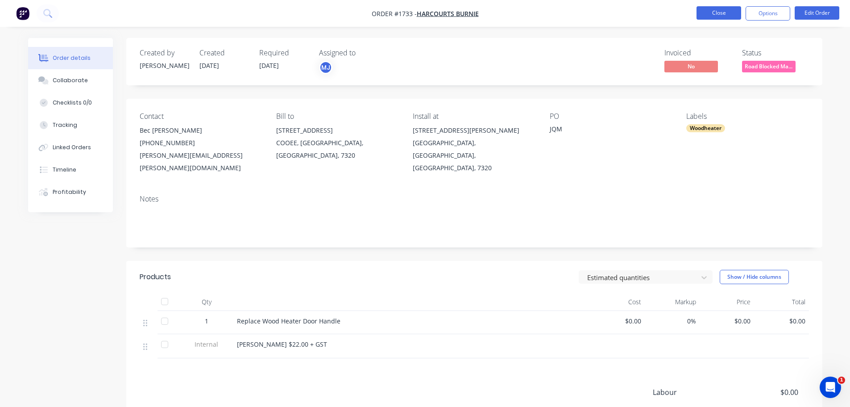
click at [722, 14] on button "Close" at bounding box center [719, 12] width 45 height 13
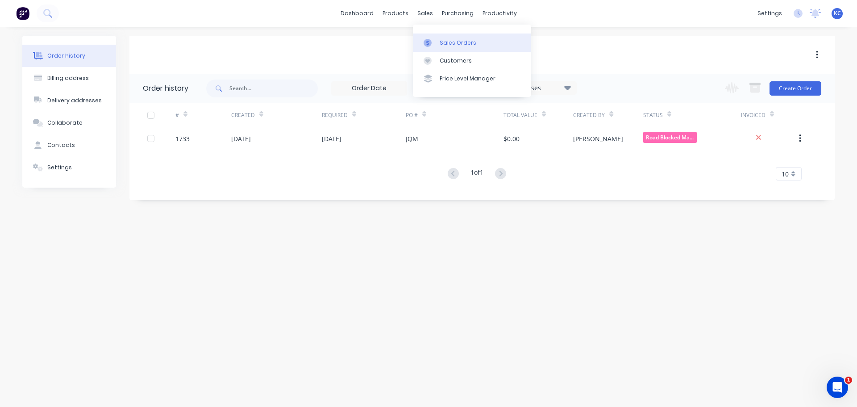
click at [450, 46] on link "Sales Orders" at bounding box center [472, 42] width 118 height 18
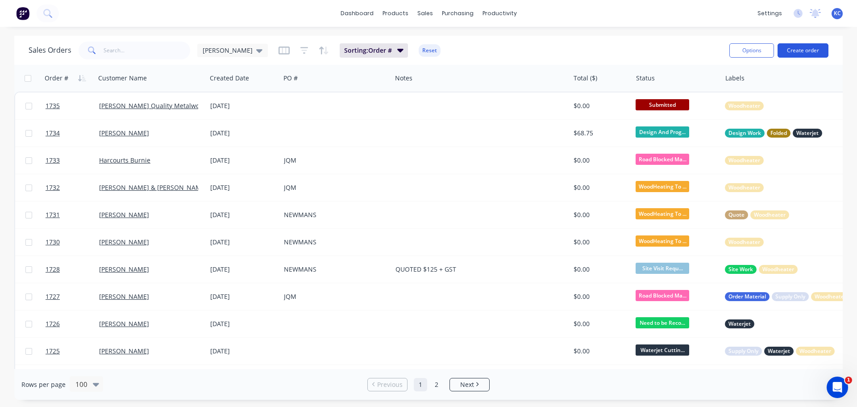
click at [803, 47] on button "Create order" at bounding box center [803, 50] width 51 height 14
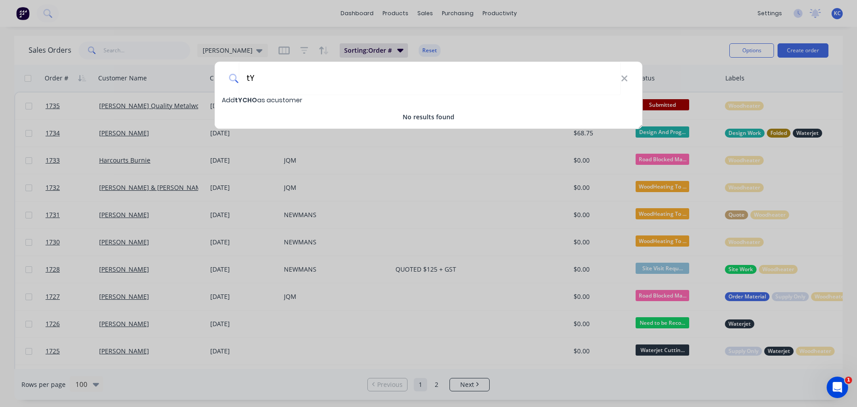
type input "t"
type input "[PERSON_NAME] [PERSON_NAME]"
click at [249, 104] on span "[PERSON_NAME] [PERSON_NAME]" at bounding box center [289, 100] width 108 height 9
select select "AU"
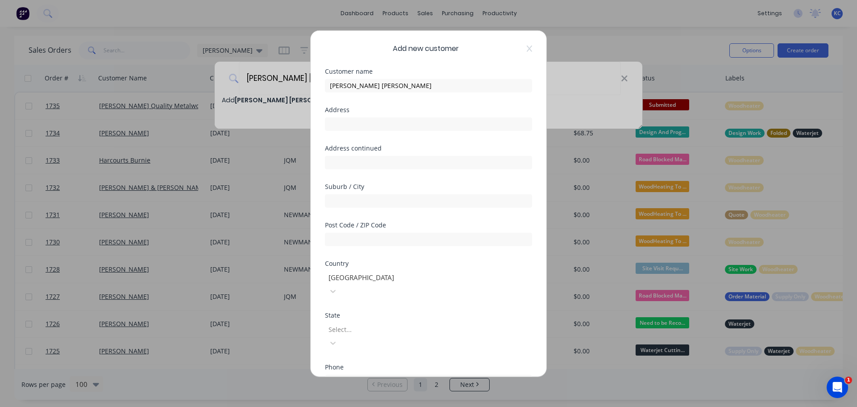
click at [396, 131] on div "Address" at bounding box center [428, 125] width 207 height 38
click at [392, 125] on input "text" at bounding box center [428, 123] width 207 height 13
type input "[STREET_ADDRESS]"
type input "Table Cape"
type input "7325"
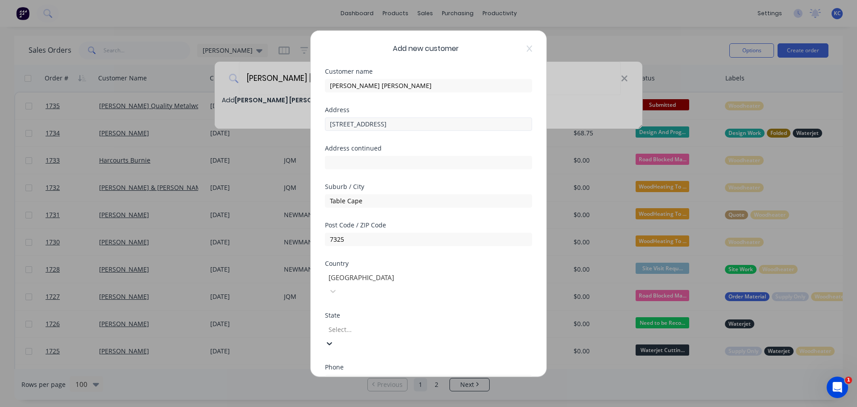
type input "t"
click at [394, 374] on div "International [GEOGRAPHIC_DATA] [GEOGRAPHIC_DATA] [GEOGRAPHIC_DATA] [GEOGRAPHIC…" at bounding box center [428, 380] width 207 height 13
click at [384, 376] on input "tel" at bounding box center [438, 381] width 168 height 10
type input "0405 847 664"
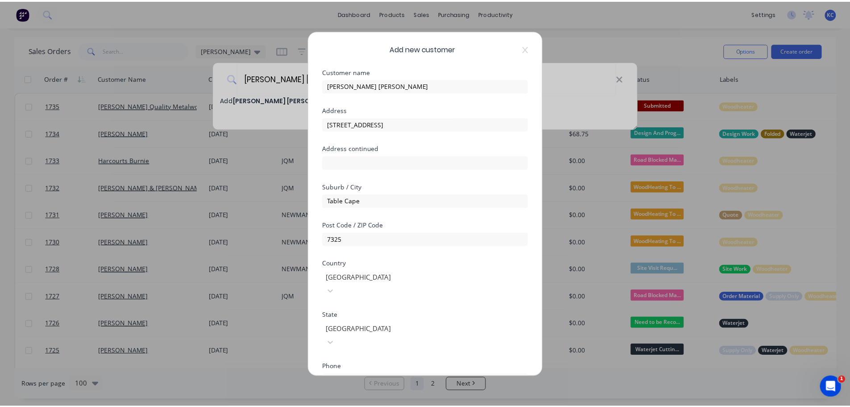
scroll to position [90, 0]
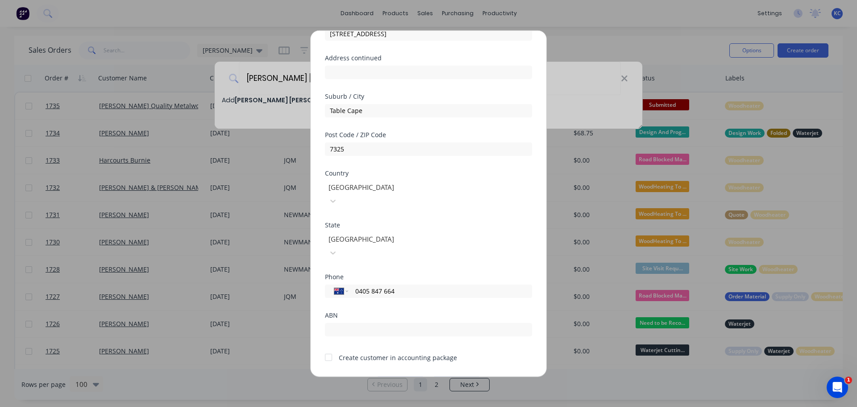
click at [402, 376] on button "Save" at bounding box center [400, 383] width 49 height 14
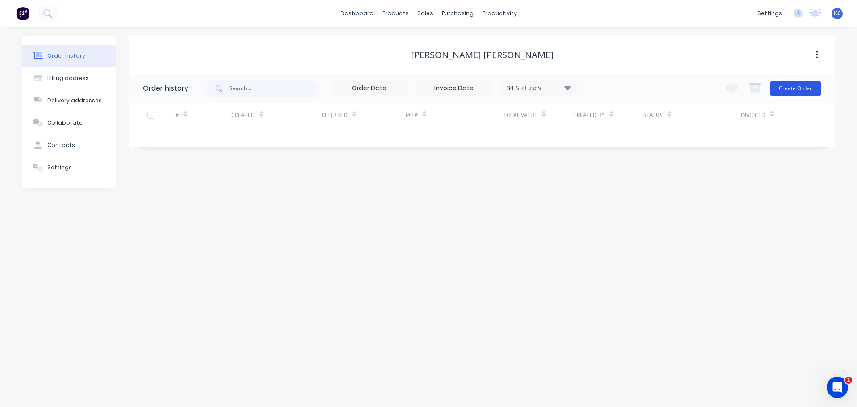
click at [780, 88] on button "Create Order" at bounding box center [796, 88] width 52 height 14
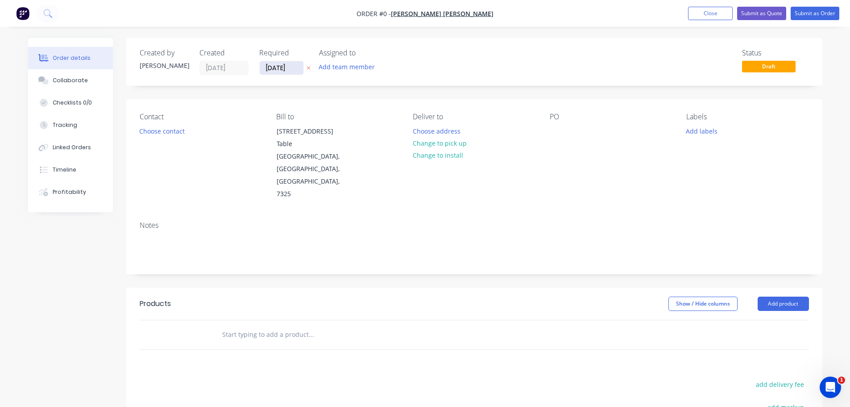
click at [298, 68] on input "[DATE]" at bounding box center [282, 67] width 44 height 13
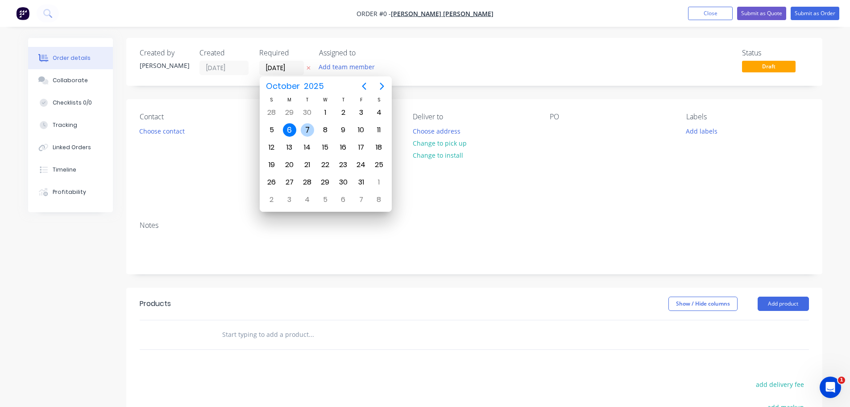
click at [312, 129] on div "7" at bounding box center [307, 129] width 13 height 13
type input "[DATE]"
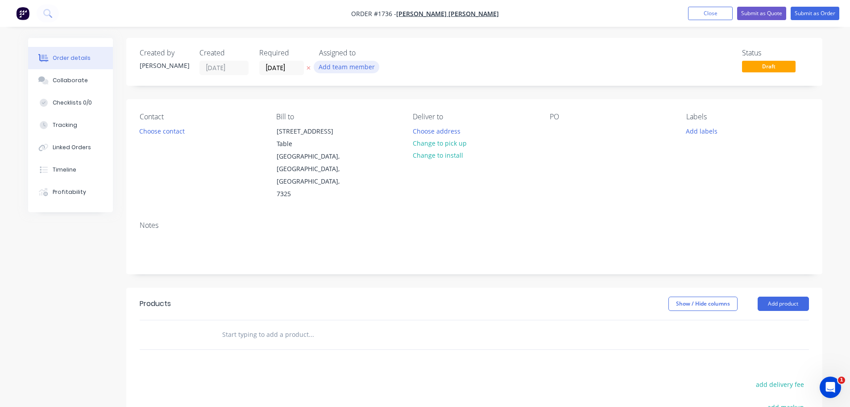
click at [358, 71] on button "Add team member" at bounding box center [347, 67] width 66 height 12
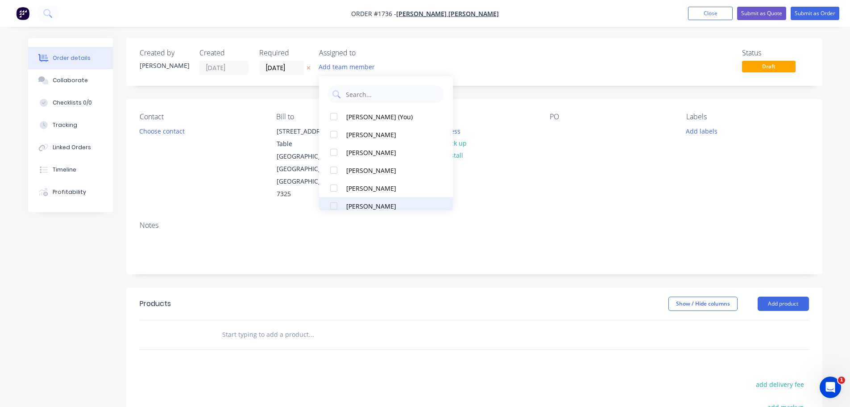
click at [331, 204] on div at bounding box center [334, 206] width 18 height 18
click at [158, 136] on button "Choose contact" at bounding box center [161, 131] width 55 height 12
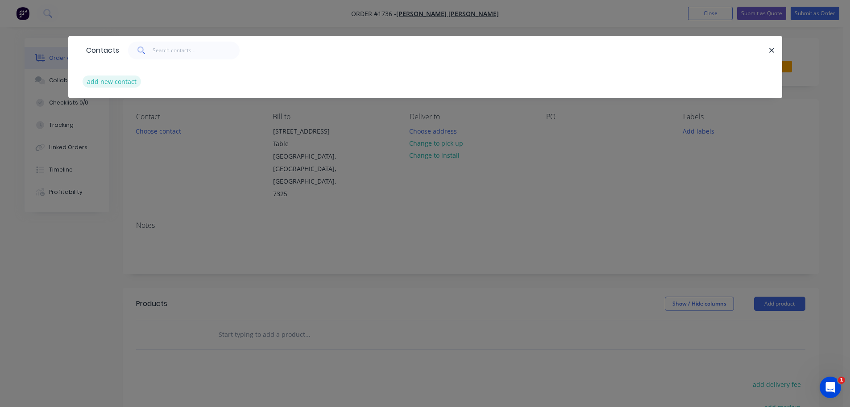
click at [124, 83] on button "add new contact" at bounding box center [112, 81] width 59 height 12
select select "AU"
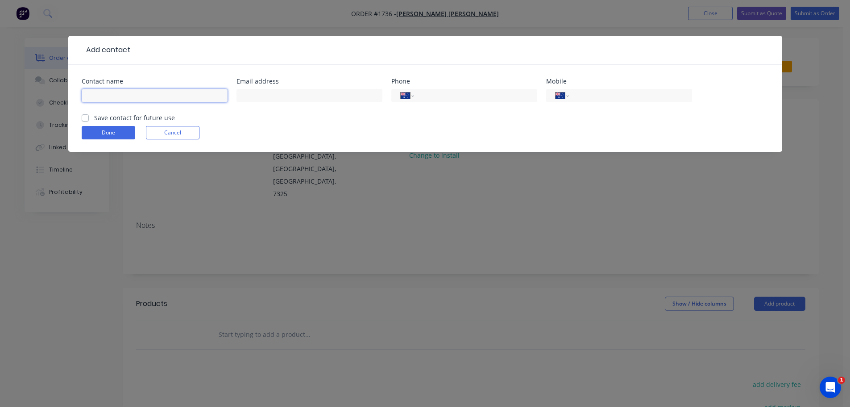
click at [123, 99] on input "text" at bounding box center [155, 95] width 146 height 13
type input "[PERSON_NAME] [PERSON_NAME]"
type input "[EMAIL_ADDRESS][DOMAIN_NAME]"
type input "0405 847 664"
click at [83, 121] on div "Save contact for future use" at bounding box center [128, 117] width 93 height 9
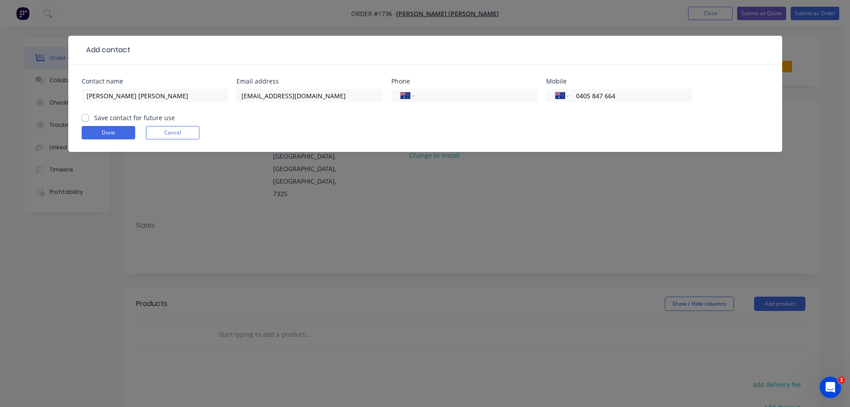
click at [94, 119] on label "Save contact for future use" at bounding box center [134, 117] width 81 height 9
click at [84, 119] on input "Save contact for future use" at bounding box center [85, 117] width 7 height 8
checkbox input "true"
click at [96, 135] on button "Done" at bounding box center [109, 132] width 54 height 13
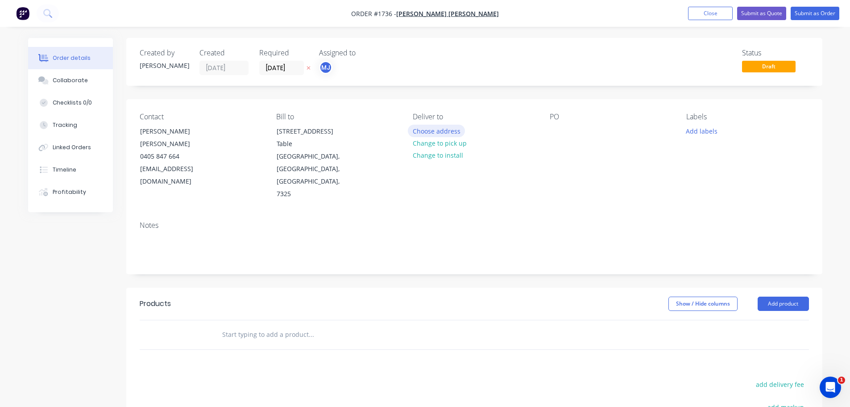
click at [443, 135] on button "Choose address" at bounding box center [436, 131] width 57 height 12
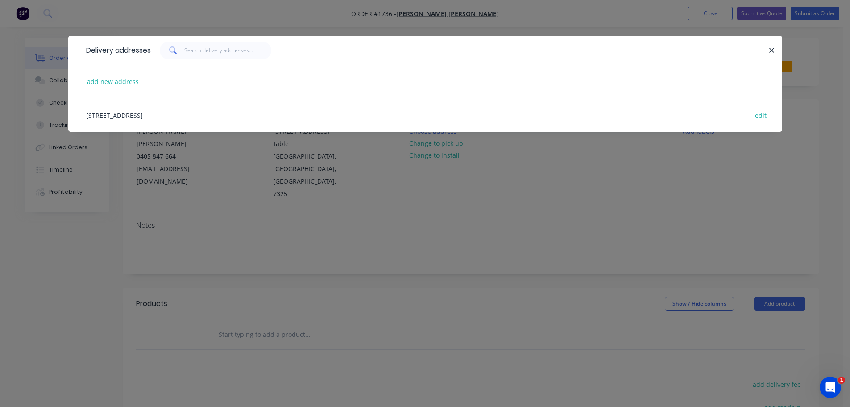
click at [168, 114] on div "[STREET_ADDRESS] edit" at bounding box center [425, 114] width 687 height 33
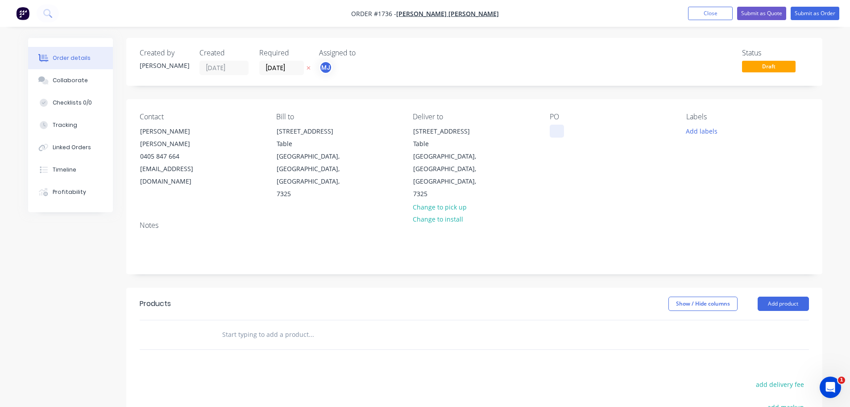
click at [558, 134] on div at bounding box center [557, 131] width 14 height 13
click at [709, 133] on button "Add labels" at bounding box center [702, 131] width 41 height 12
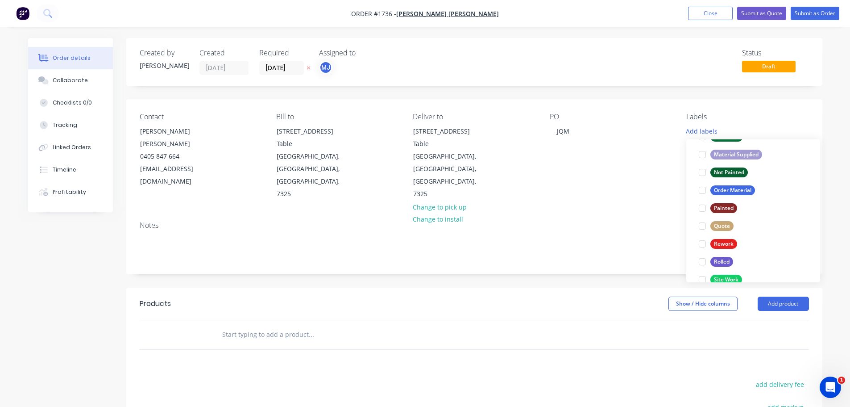
scroll to position [429, 0]
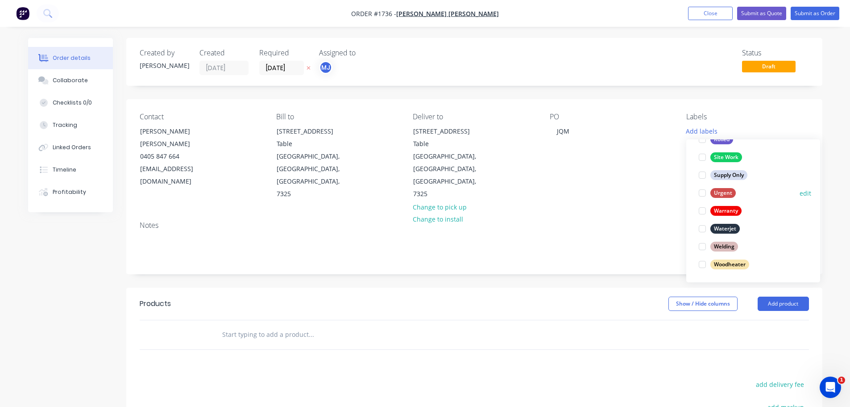
click at [702, 194] on div at bounding box center [703, 193] width 18 height 18
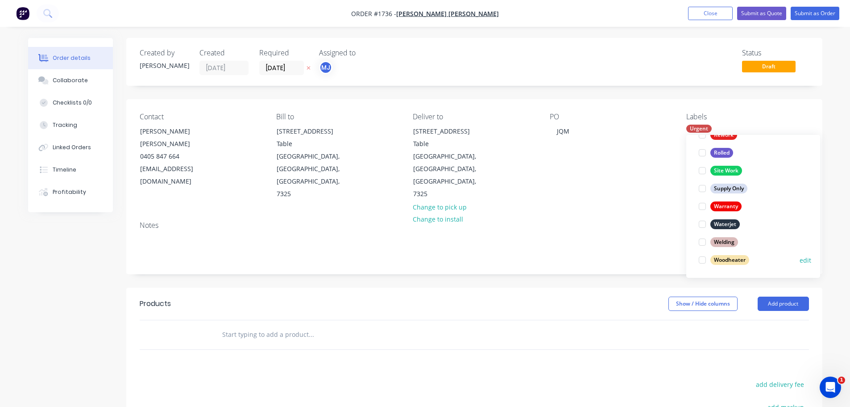
click at [700, 260] on div at bounding box center [703, 260] width 18 height 18
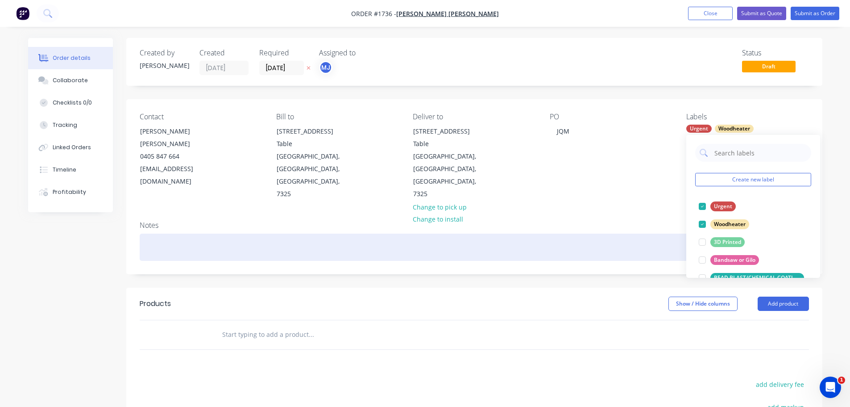
scroll to position [133, 0]
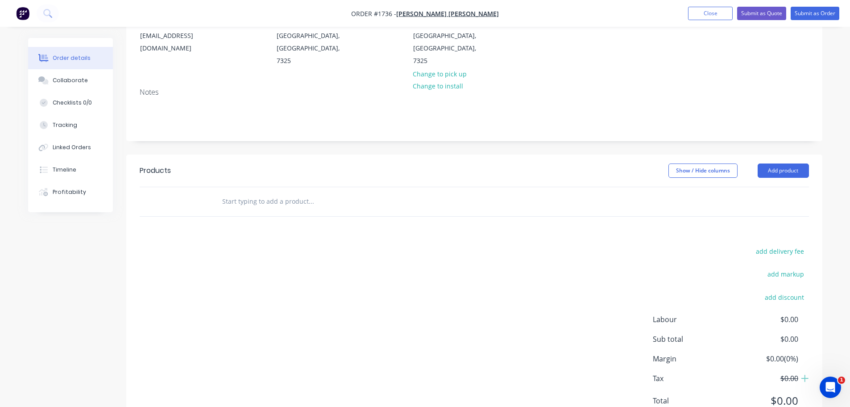
click at [794, 180] on div "Products Show / Hide columns Add product add delivery fee add markup add discou…" at bounding box center [474, 292] width 696 height 276
click at [786, 163] on button "Add product" at bounding box center [783, 170] width 51 height 14
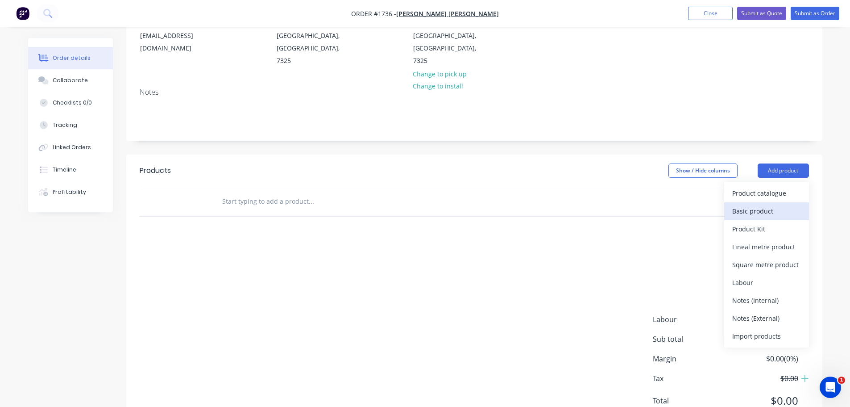
click at [774, 204] on div "Basic product" at bounding box center [767, 210] width 69 height 13
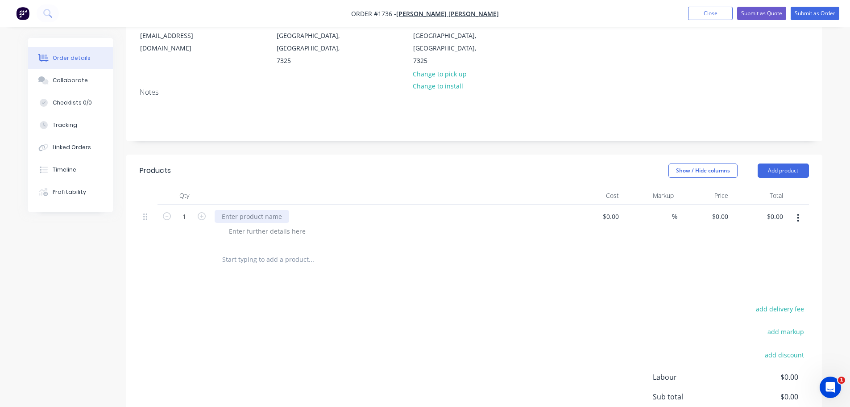
click at [255, 210] on div at bounding box center [252, 216] width 75 height 13
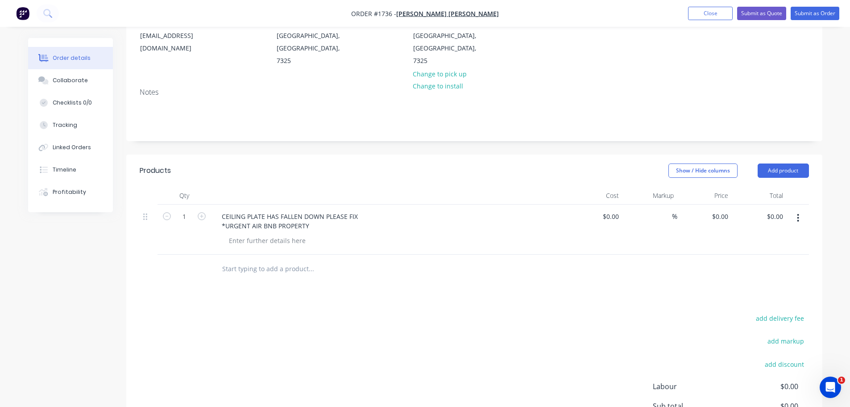
click at [437, 234] on div at bounding box center [393, 240] width 343 height 13
click at [825, 14] on button "Submit as Order" at bounding box center [815, 13] width 49 height 13
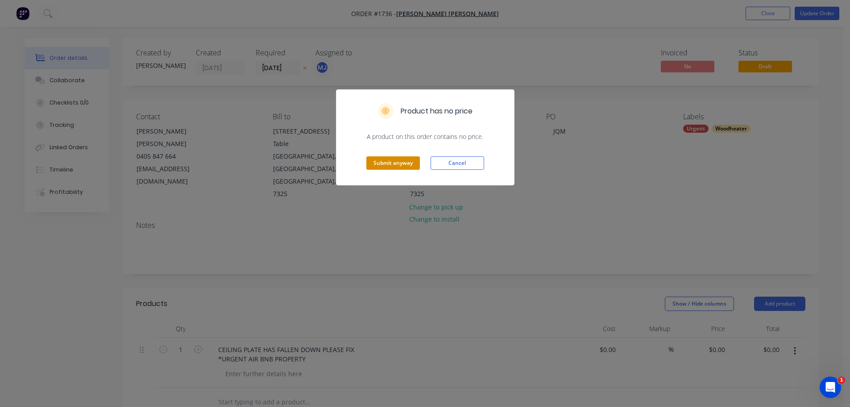
click at [400, 161] on button "Submit anyway" at bounding box center [394, 162] width 54 height 13
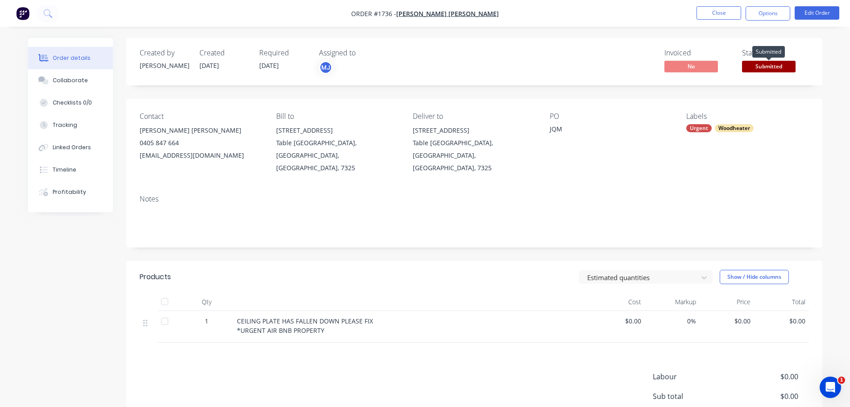
click at [768, 66] on span "Submitted" at bounding box center [769, 66] width 54 height 11
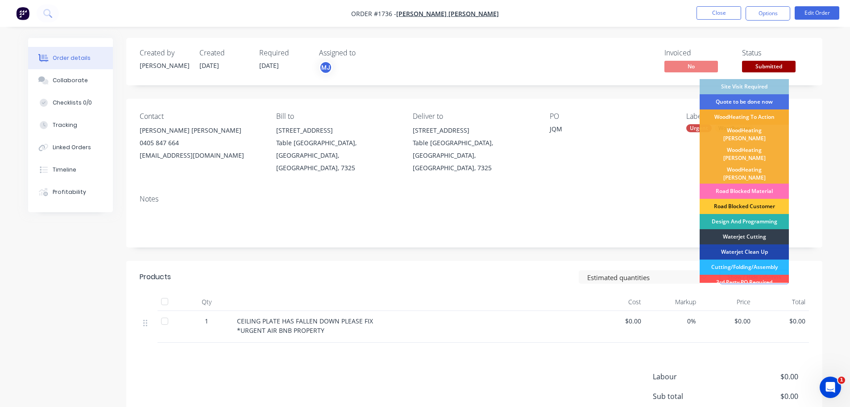
click at [735, 113] on div "WoodHeating To Action" at bounding box center [744, 116] width 89 height 15
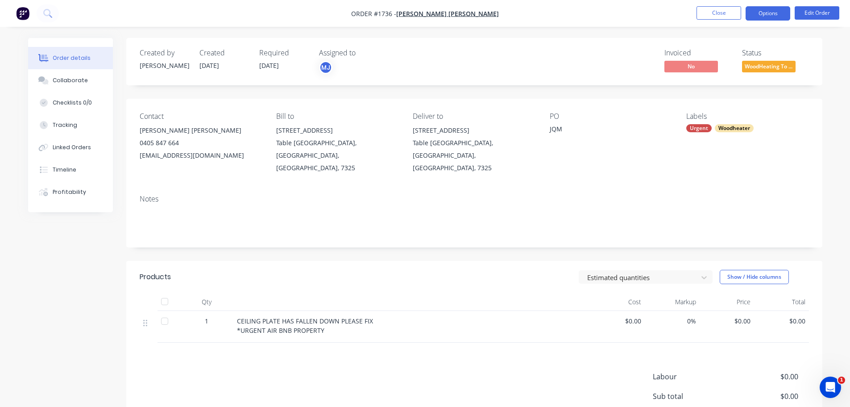
click at [775, 11] on button "Options" at bounding box center [768, 13] width 45 height 14
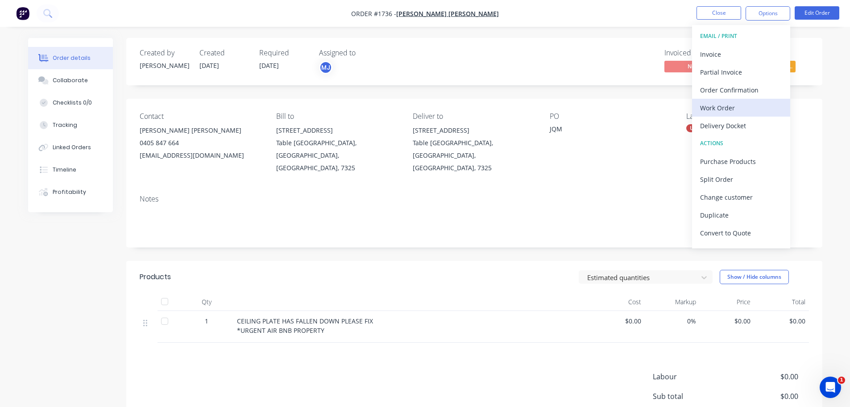
click at [722, 104] on div "Work Order" at bounding box center [741, 107] width 82 height 13
click at [720, 104] on div "Custom" at bounding box center [741, 107] width 82 height 13
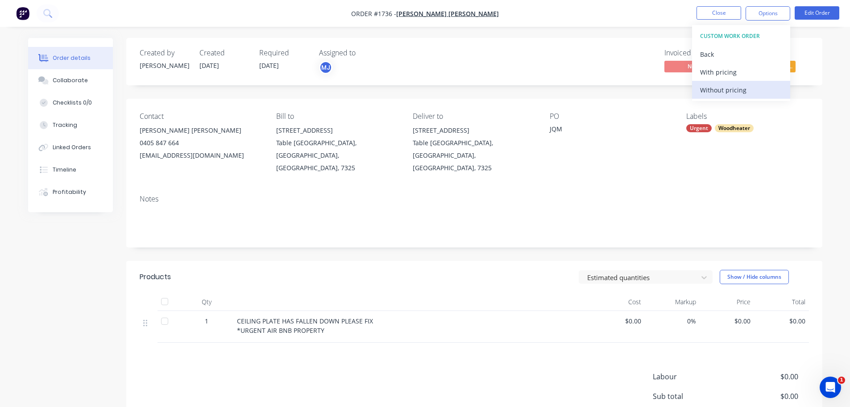
click at [720, 86] on div "Without pricing" at bounding box center [741, 89] width 82 height 13
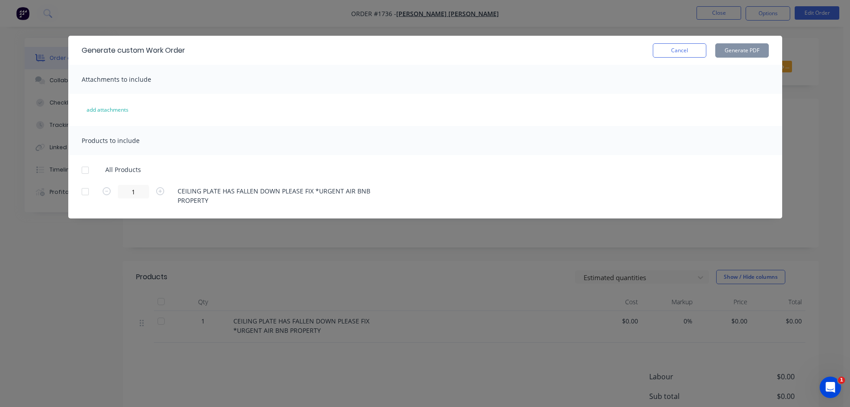
click at [85, 168] on div at bounding box center [85, 170] width 18 height 18
click at [745, 55] on button "Generate PDF" at bounding box center [743, 50] width 54 height 14
click at [104, 111] on button "add attachments" at bounding box center [107, 110] width 61 height 14
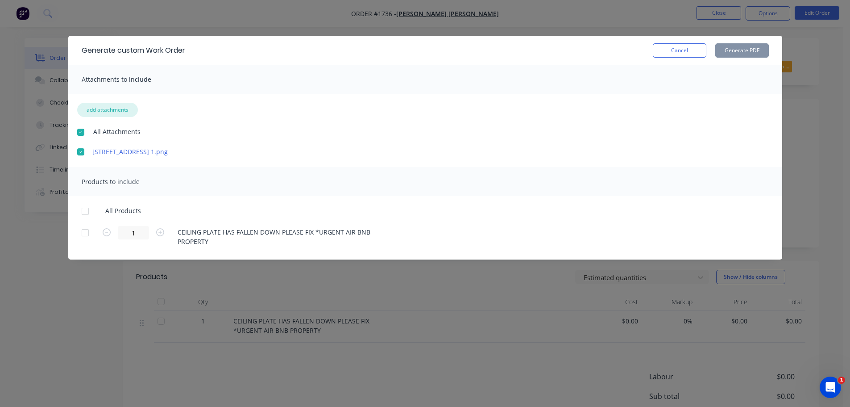
click at [126, 107] on button "add attachments" at bounding box center [107, 110] width 61 height 14
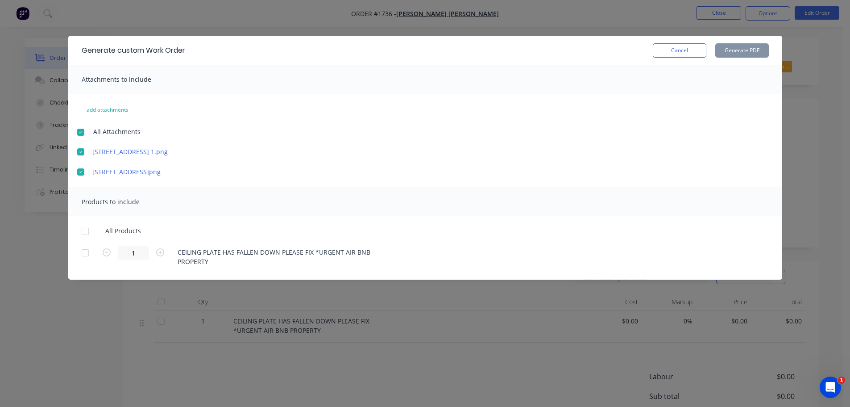
click at [261, 197] on div "Products to include" at bounding box center [425, 201] width 714 height 29
click at [88, 229] on div at bounding box center [85, 231] width 18 height 18
click at [736, 50] on button "Generate PDF" at bounding box center [743, 50] width 54 height 14
click at [676, 54] on button "Cancel" at bounding box center [680, 50] width 54 height 14
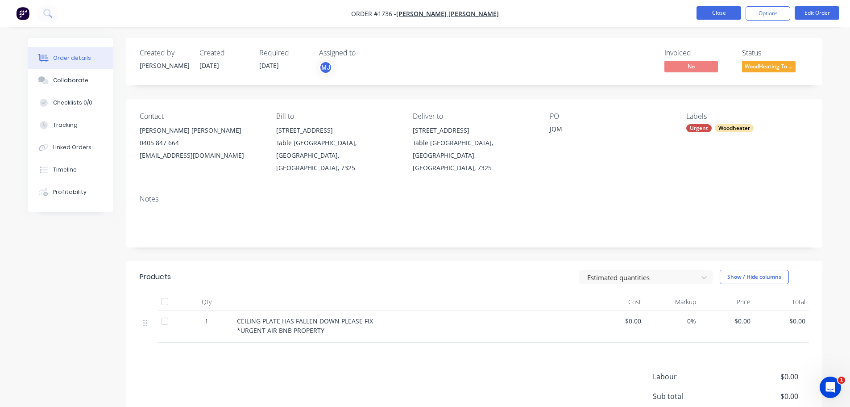
click at [715, 13] on button "Close" at bounding box center [719, 12] width 45 height 13
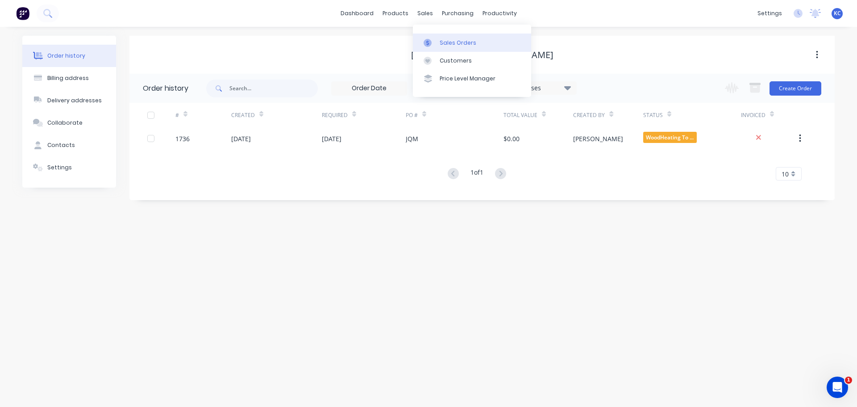
click at [447, 41] on div "Sales Orders" at bounding box center [458, 43] width 37 height 8
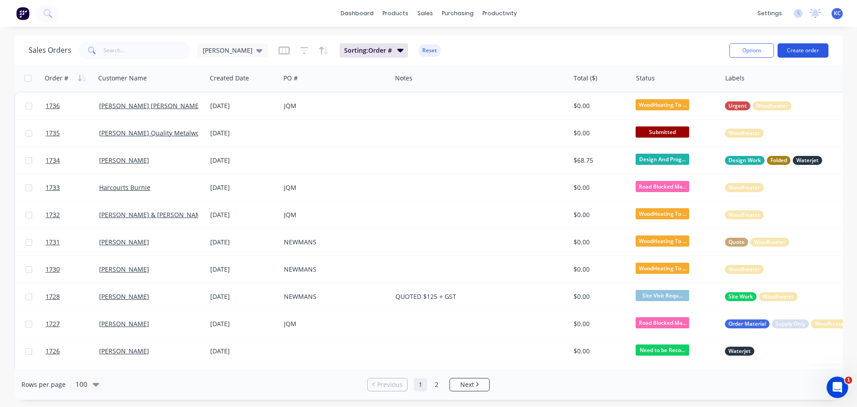
click at [816, 51] on button "Create order" at bounding box center [803, 50] width 51 height 14
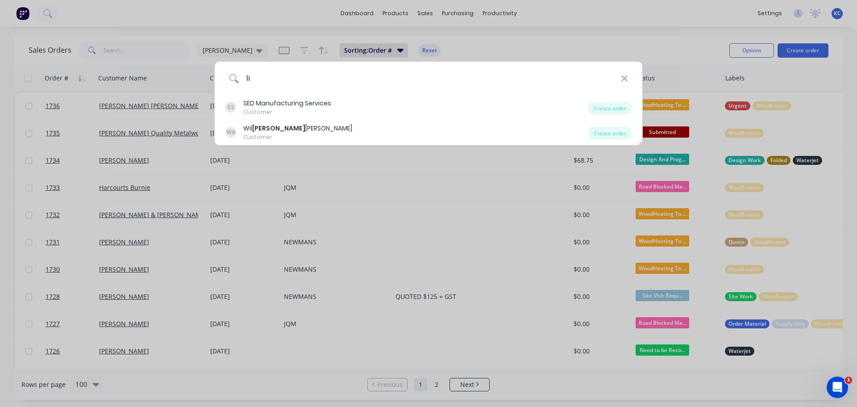
type input "l"
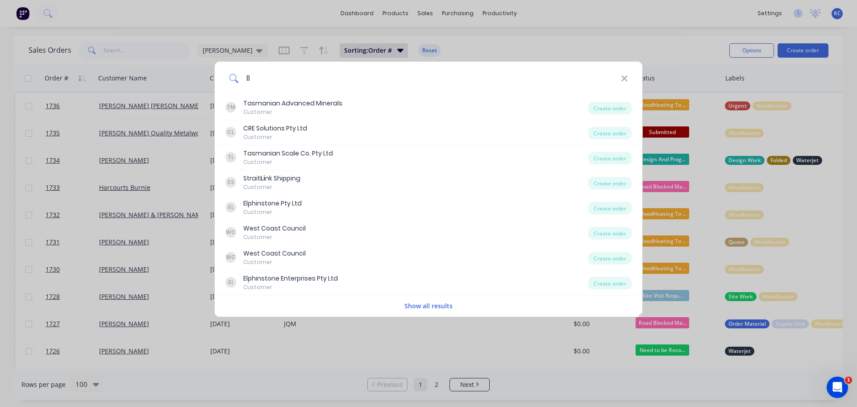
type input "l"
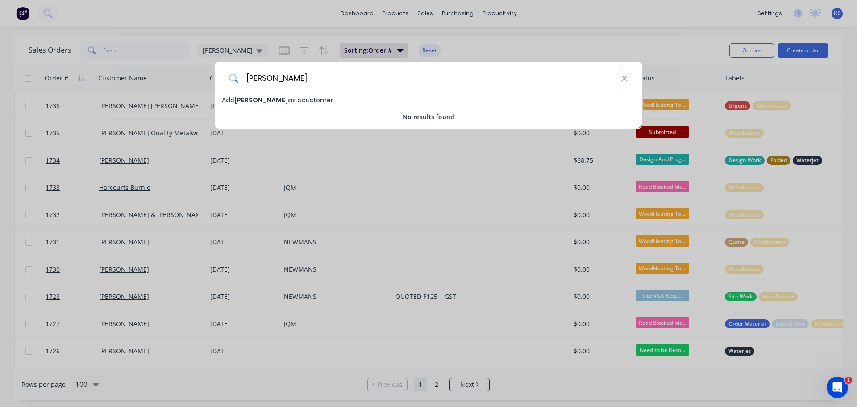
type input "[PERSON_NAME]"
click at [303, 104] on div "Add [PERSON_NAME] as a customer" at bounding box center [429, 100] width 428 height 10
select select "AU"
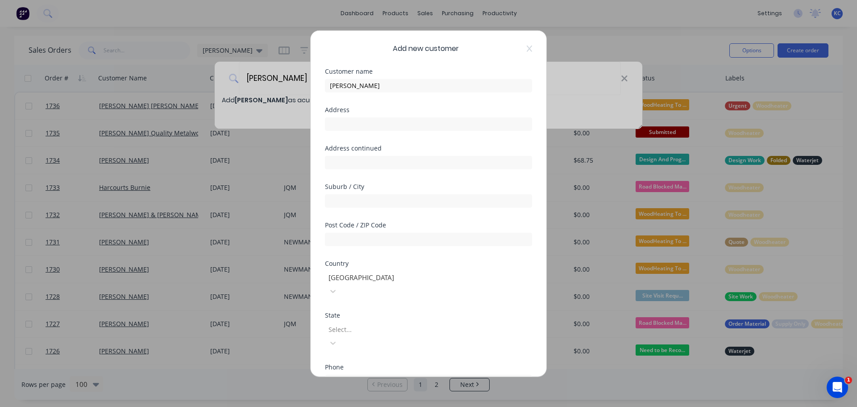
scroll to position [45, 0]
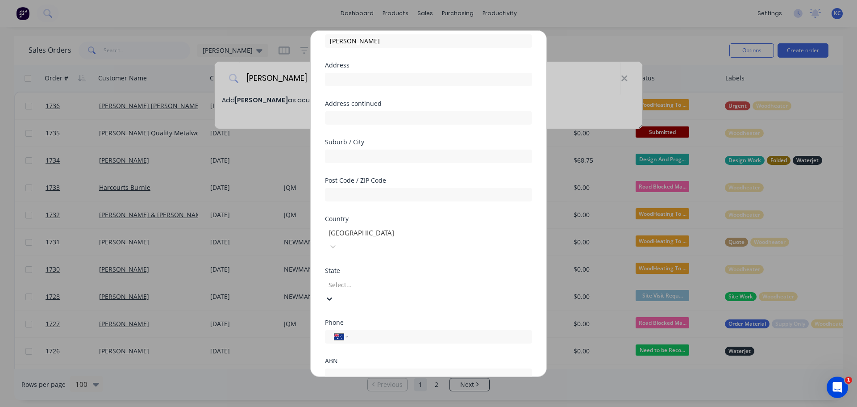
click at [366, 279] on div at bounding box center [392, 284] width 129 height 11
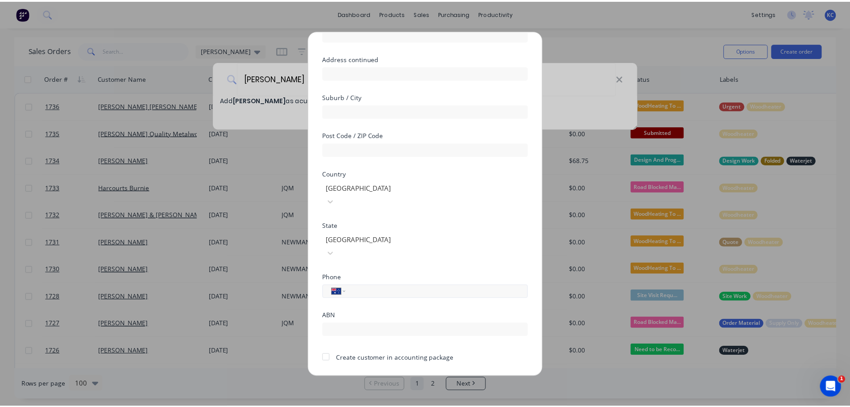
scroll to position [90, 0]
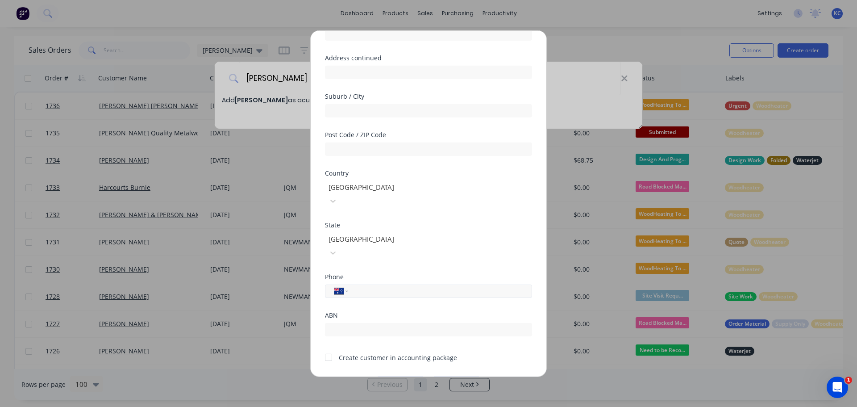
click at [360, 286] on input "tel" at bounding box center [438, 291] width 168 height 10
type input "0455 533 359"
click at [402, 376] on button "Save" at bounding box center [400, 383] width 49 height 14
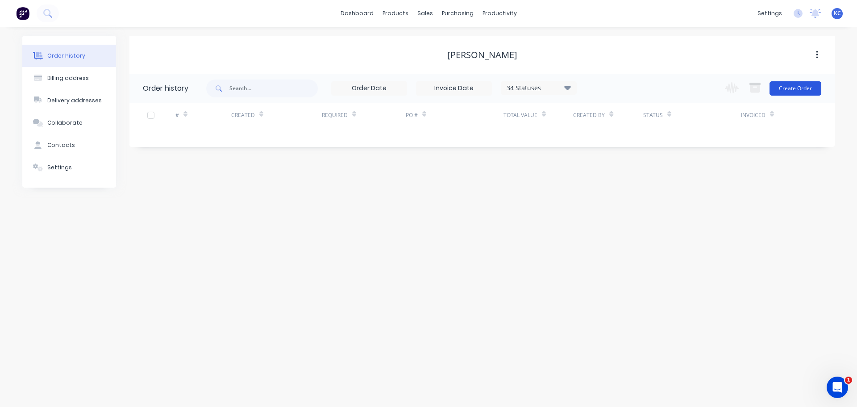
click at [790, 91] on button "Create Order" at bounding box center [796, 88] width 52 height 14
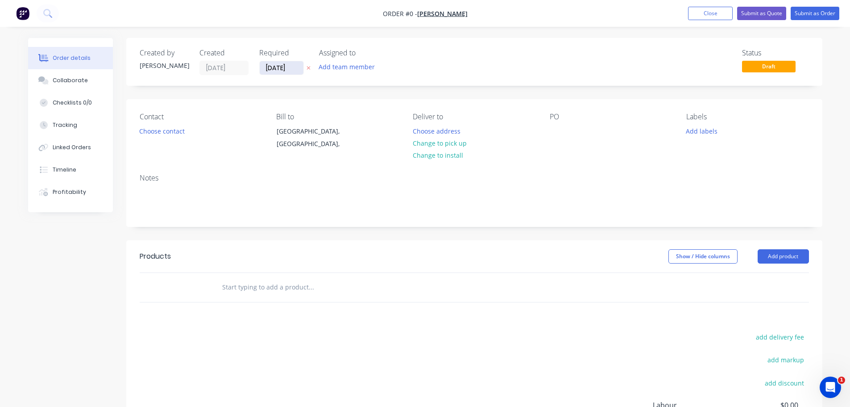
click at [290, 68] on input "[DATE]" at bounding box center [282, 67] width 44 height 13
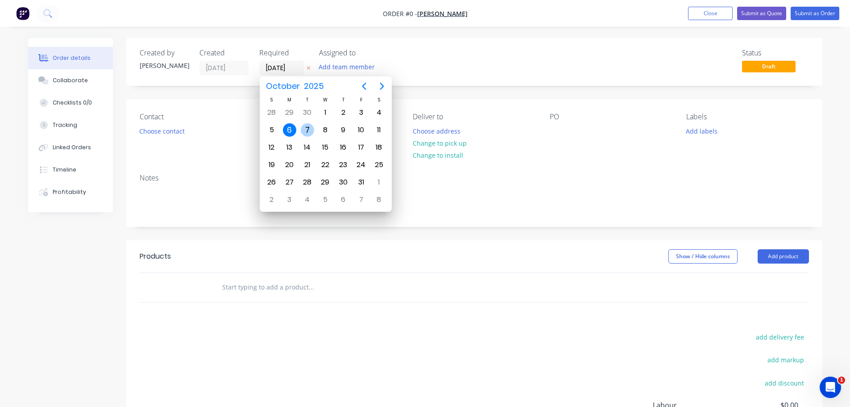
click at [312, 134] on div "7" at bounding box center [307, 129] width 13 height 13
type input "[DATE]"
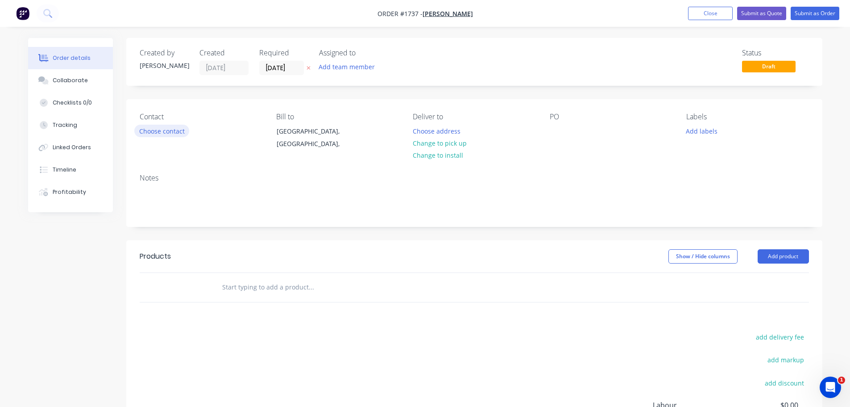
click at [163, 131] on button "Choose contact" at bounding box center [161, 131] width 55 height 12
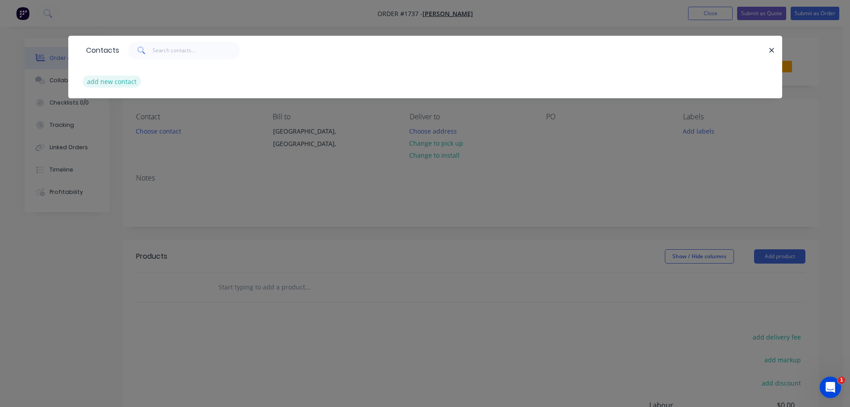
click at [120, 82] on button "add new contact" at bounding box center [112, 81] width 59 height 12
select select "AU"
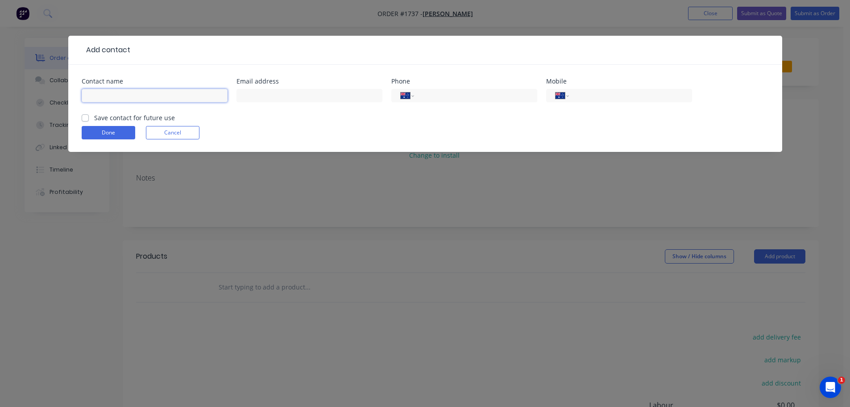
click at [123, 92] on input "text" at bounding box center [155, 95] width 146 height 13
type input "[PERSON_NAME]"
paste input "[EMAIL_ADDRESS][DOMAIN_NAME]"
type input "[EMAIL_ADDRESS][DOMAIN_NAME]"
click at [584, 98] on input "tel" at bounding box center [628, 96] width 107 height 10
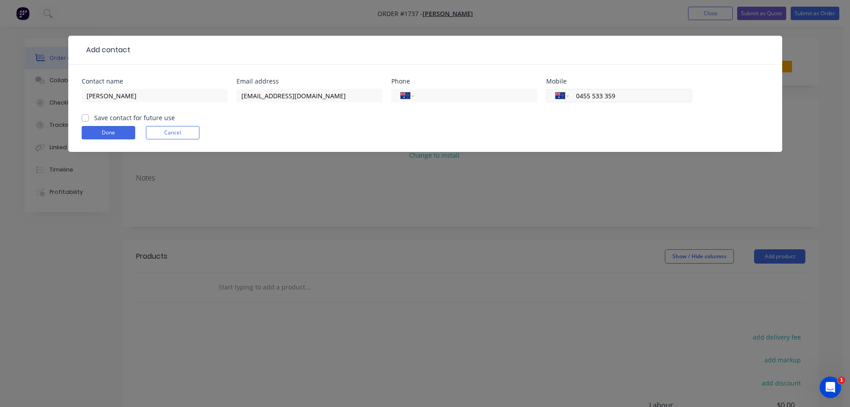
type input "0455 533 359"
click at [94, 118] on label "Save contact for future use" at bounding box center [134, 117] width 81 height 9
click at [83, 118] on input "Save contact for future use" at bounding box center [85, 117] width 7 height 8
checkbox input "true"
click at [100, 135] on button "Done" at bounding box center [109, 132] width 54 height 13
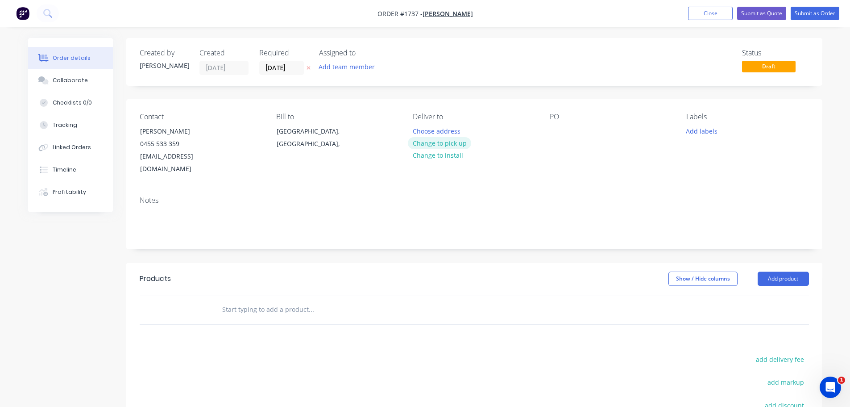
click at [442, 142] on button "Change to pick up" at bounding box center [439, 143] width 63 height 12
click at [705, 132] on button "Add labels" at bounding box center [702, 131] width 41 height 12
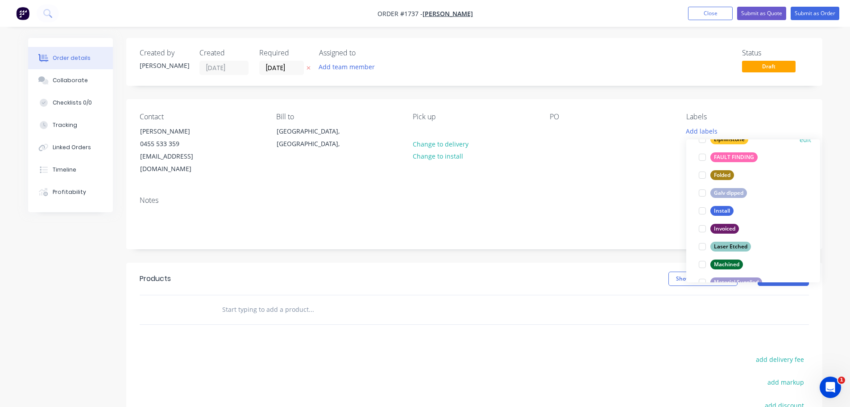
scroll to position [223, 0]
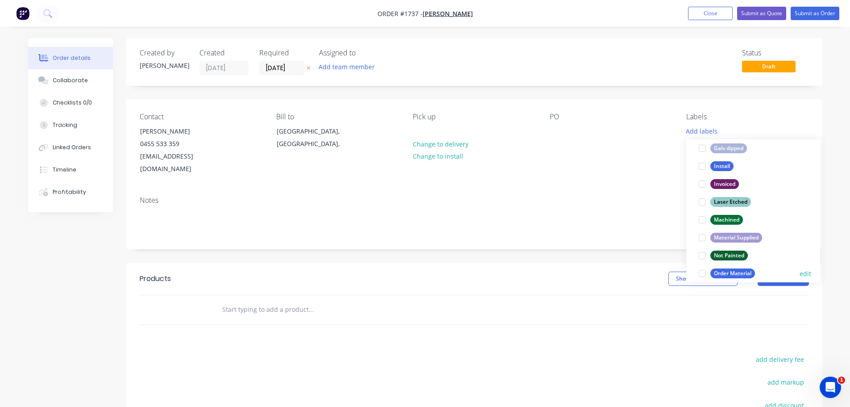
click at [703, 272] on div at bounding box center [703, 273] width 18 height 18
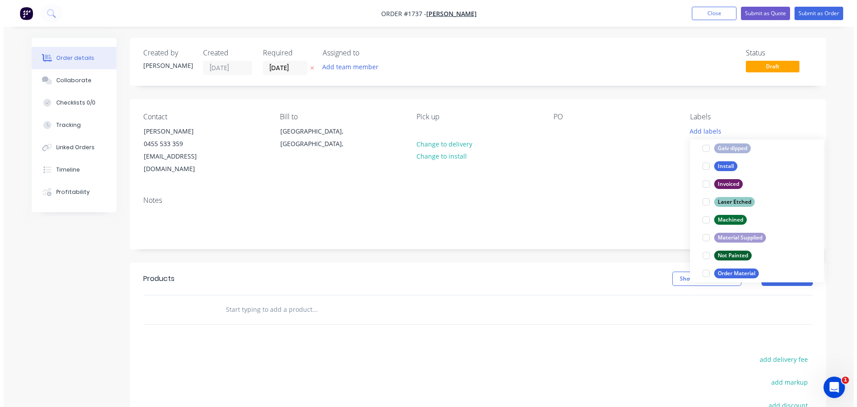
scroll to position [0, 0]
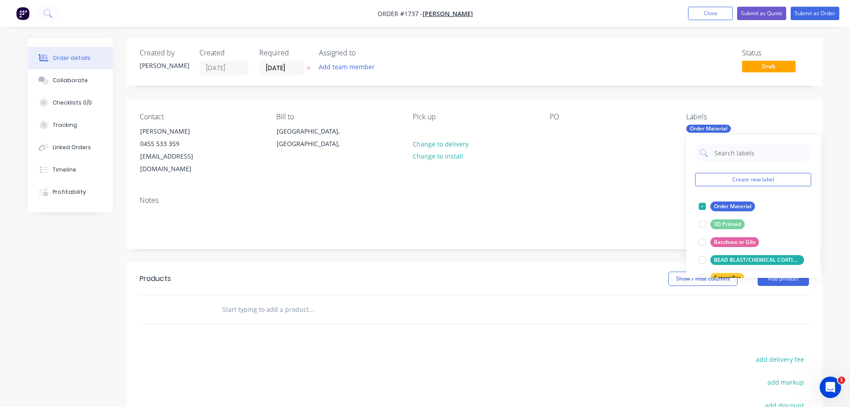
click at [646, 156] on div "PO" at bounding box center [611, 143] width 122 height 63
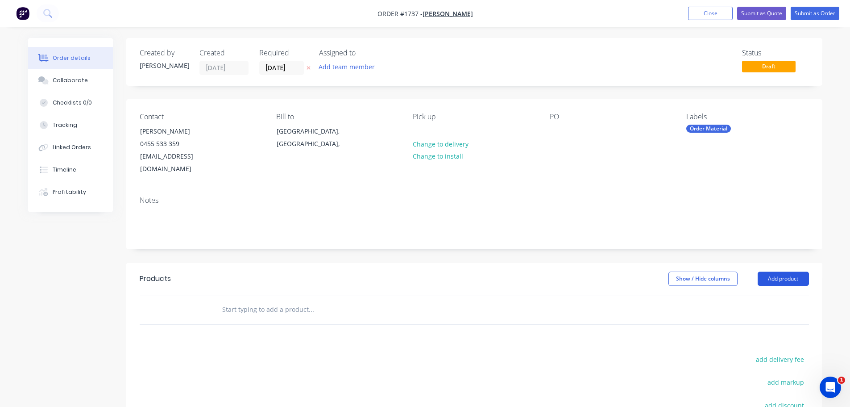
click at [792, 271] on button "Add product" at bounding box center [783, 278] width 51 height 14
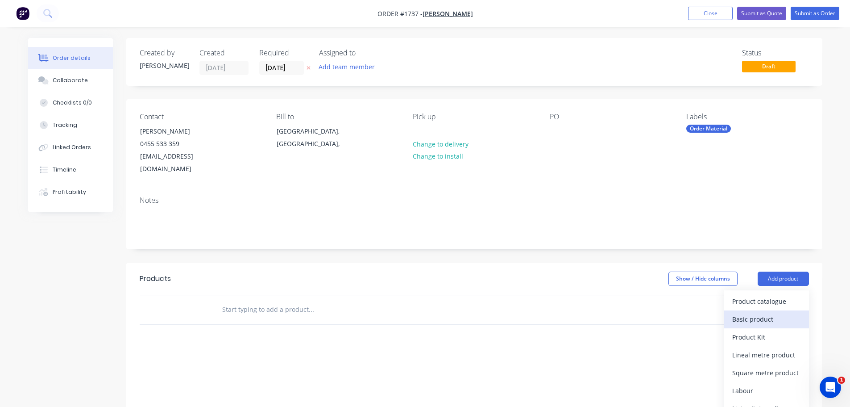
click at [784, 312] on div "Basic product" at bounding box center [767, 318] width 69 height 13
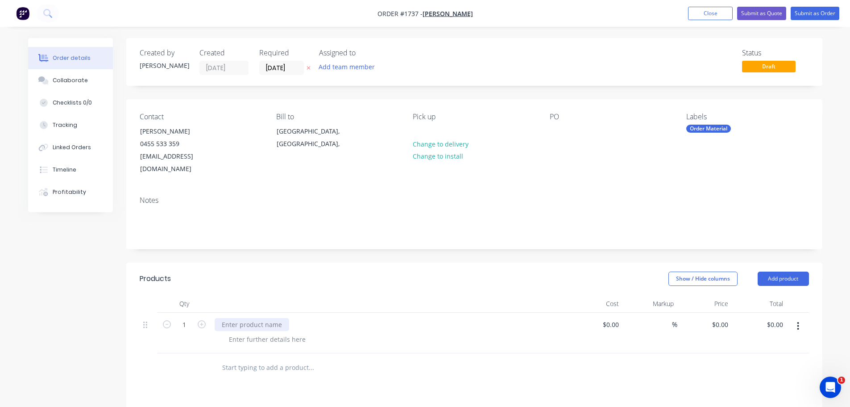
click at [246, 318] on div at bounding box center [252, 324] width 75 height 13
click at [191, 318] on input "1" at bounding box center [184, 324] width 23 height 13
type input "2"
click at [228, 318] on div at bounding box center [252, 324] width 75 height 13
click at [775, 271] on button "Add product" at bounding box center [783, 278] width 51 height 14
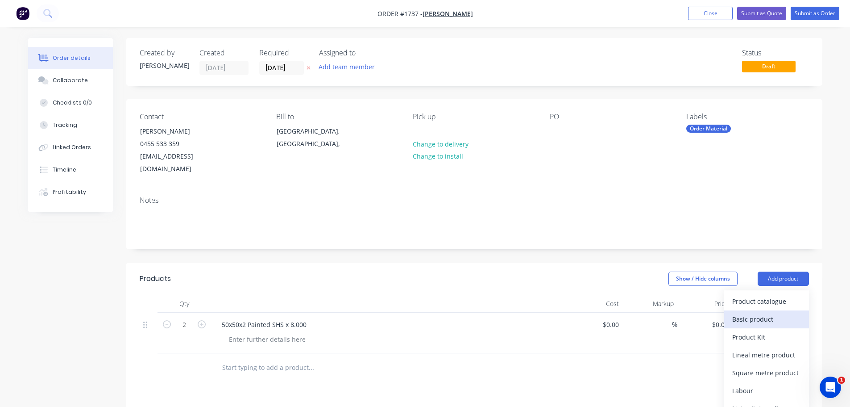
drag, startPoint x: 775, startPoint y: 297, endPoint x: 777, endPoint y: 308, distance: 11.3
click at [777, 308] on div "Product catalogue Basic product Product Kit Lineal metre product Square metre p…" at bounding box center [767, 372] width 85 height 165
click at [777, 312] on div "Basic product" at bounding box center [767, 318] width 69 height 13
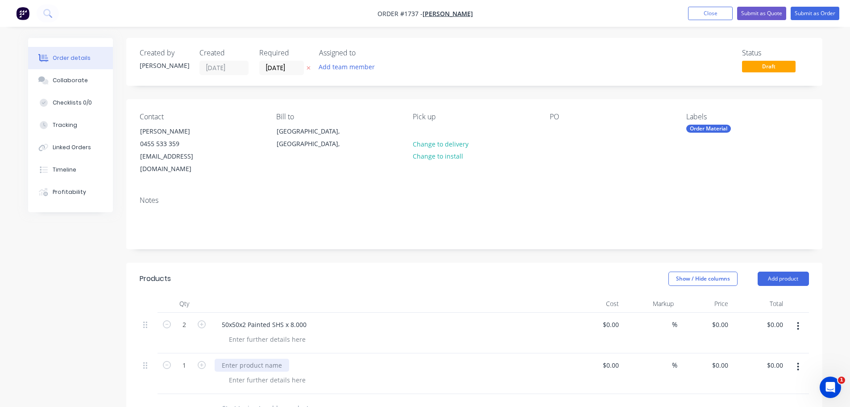
click at [246, 358] on div at bounding box center [252, 364] width 75 height 13
click at [823, 11] on button "Submit as Order" at bounding box center [815, 13] width 49 height 13
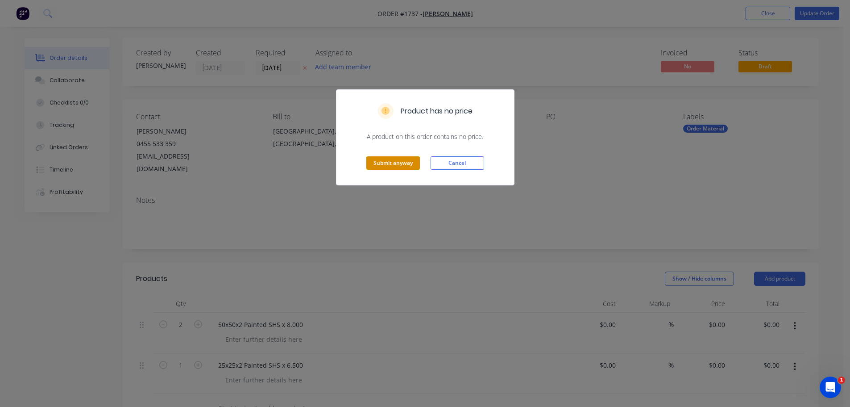
click at [390, 163] on button "Submit anyway" at bounding box center [394, 162] width 54 height 13
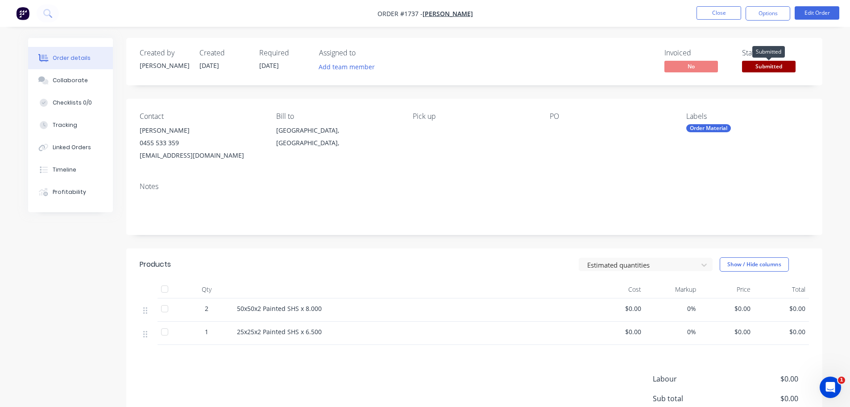
click at [768, 67] on span "Submitted" at bounding box center [769, 66] width 54 height 11
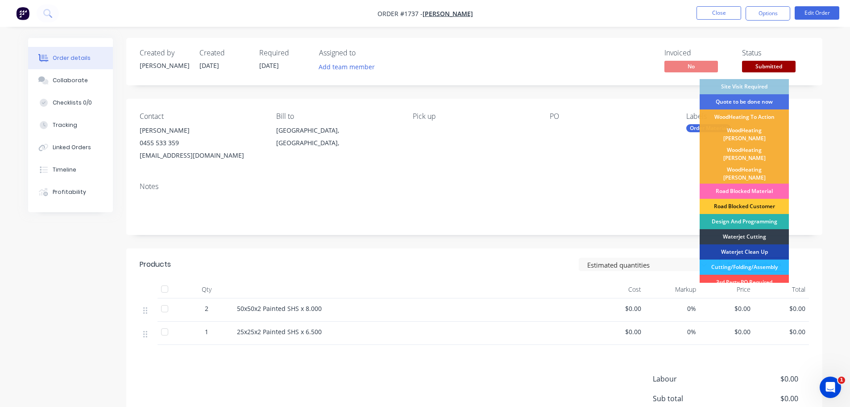
click at [759, 183] on div "Road Blocked Material" at bounding box center [744, 190] width 89 height 15
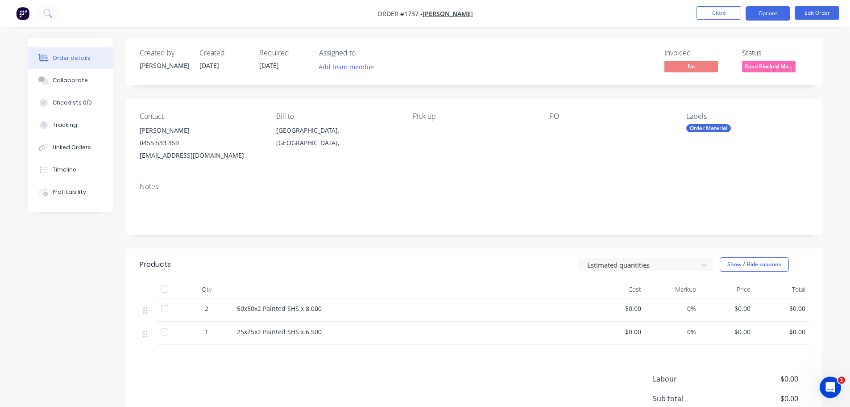
click at [759, 14] on button "Options" at bounding box center [768, 13] width 45 height 14
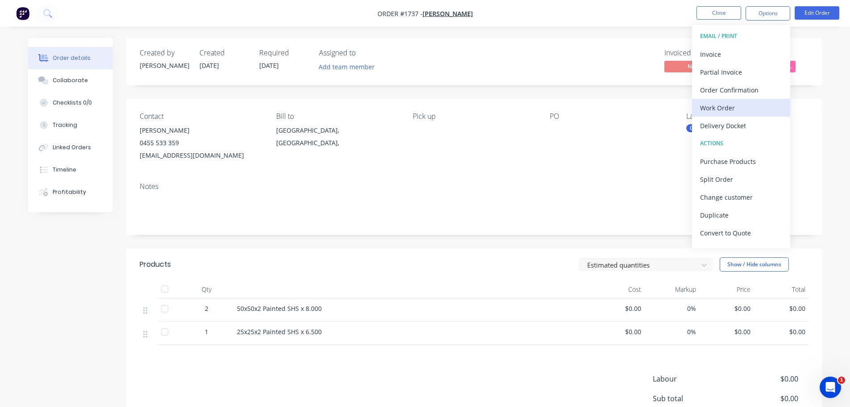
click at [744, 109] on div "Work Order" at bounding box center [741, 107] width 82 height 13
click at [729, 108] on div "Custom" at bounding box center [741, 107] width 82 height 13
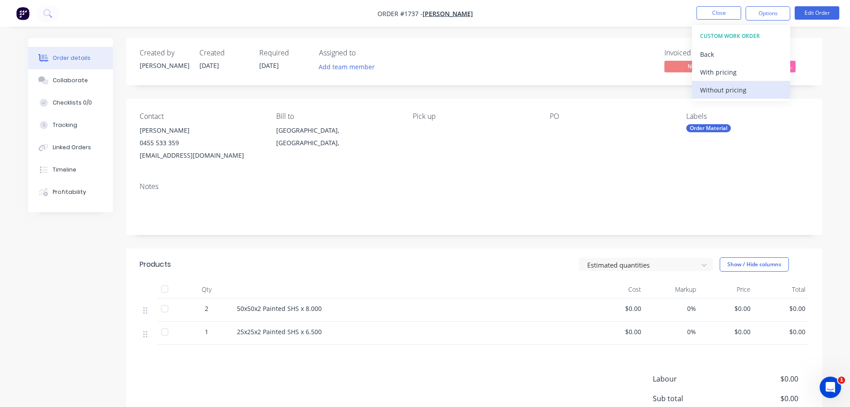
click at [725, 91] on div "Without pricing" at bounding box center [741, 89] width 82 height 13
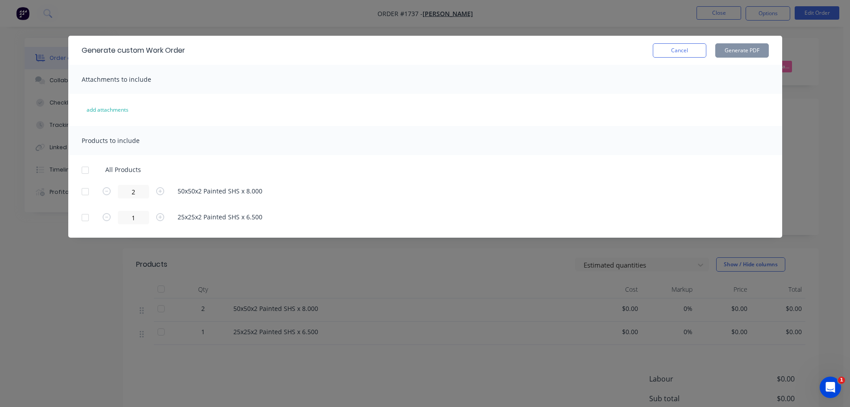
click at [81, 170] on div at bounding box center [85, 170] width 18 height 18
click at [732, 50] on button "Generate PDF" at bounding box center [743, 50] width 54 height 14
click at [702, 46] on button "Cancel" at bounding box center [680, 50] width 54 height 14
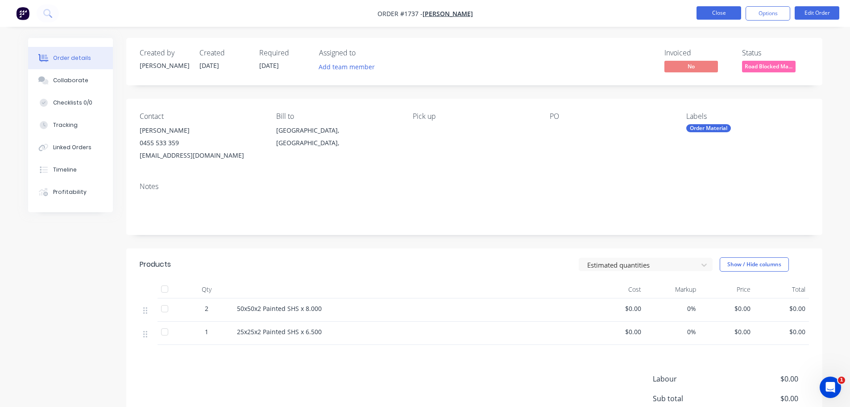
click at [714, 7] on button "Close" at bounding box center [719, 12] width 45 height 13
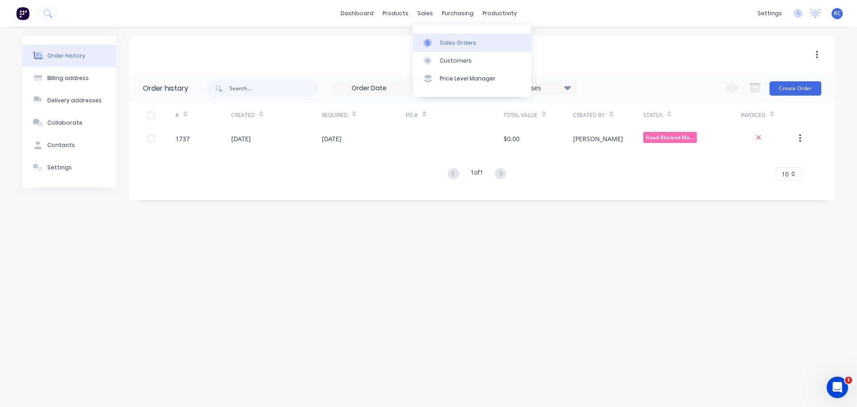
click at [442, 41] on div "Sales Orders" at bounding box center [458, 43] width 37 height 8
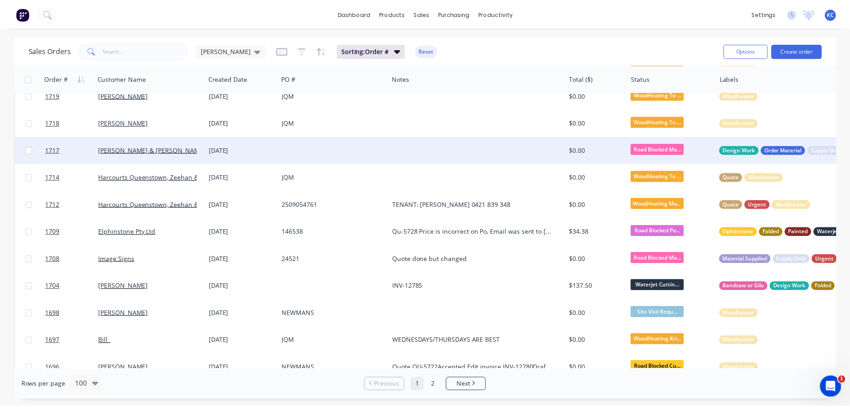
scroll to position [491, 0]
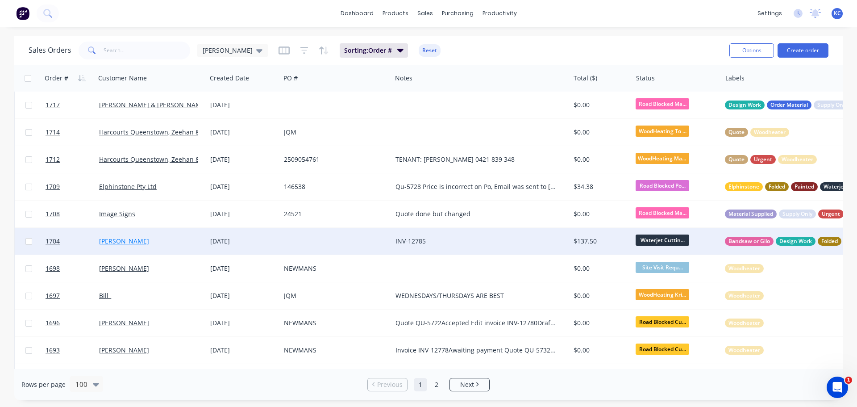
click at [118, 241] on link "[PERSON_NAME]" at bounding box center [124, 241] width 50 height 8
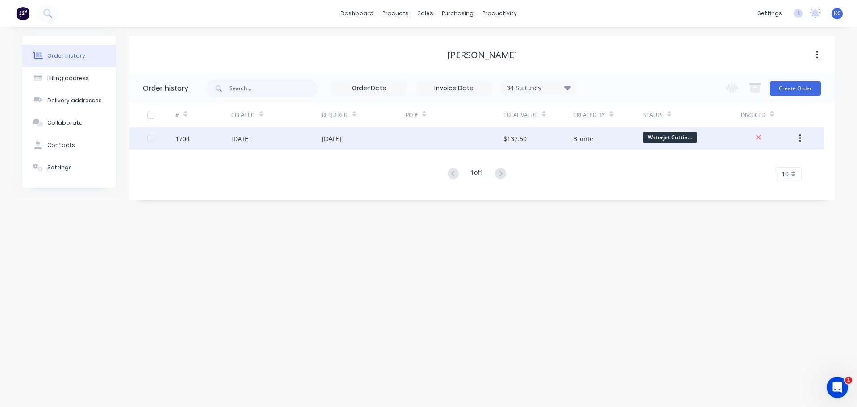
click at [251, 136] on div "[DATE]" at bounding box center [241, 138] width 20 height 9
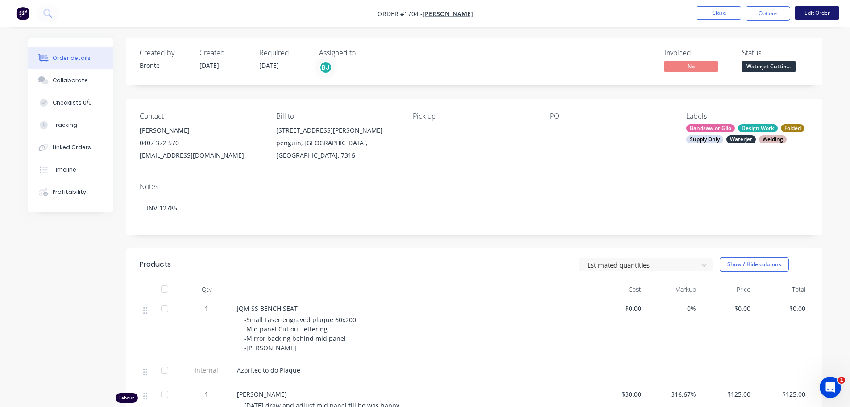
click at [819, 11] on button "Edit Order" at bounding box center [817, 12] width 45 height 13
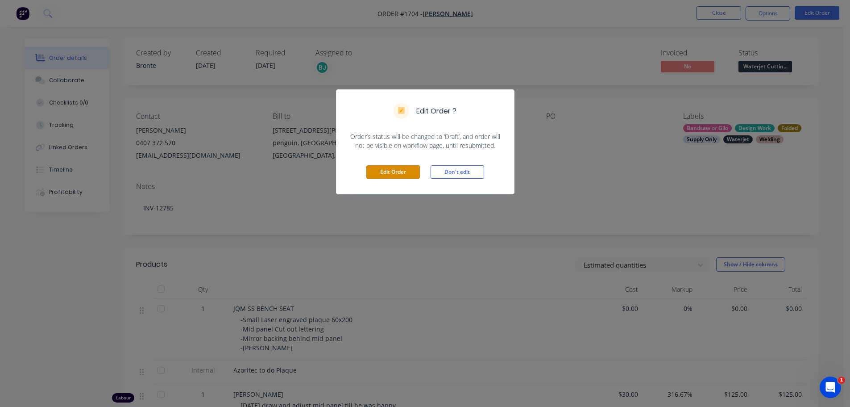
drag, startPoint x: 405, startPoint y: 169, endPoint x: 412, endPoint y: 171, distance: 7.5
click at [405, 168] on button "Edit Order" at bounding box center [394, 171] width 54 height 13
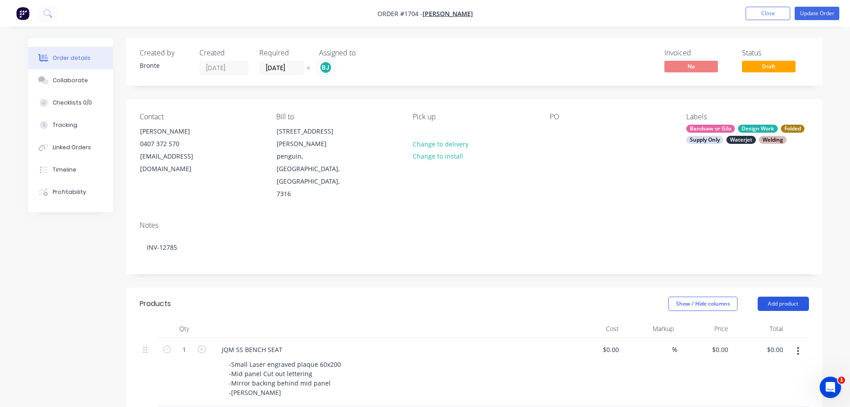
click at [803, 296] on button "Add product" at bounding box center [783, 303] width 51 height 14
click at [716, 214] on div "Notes INV-12785" at bounding box center [474, 244] width 696 height 60
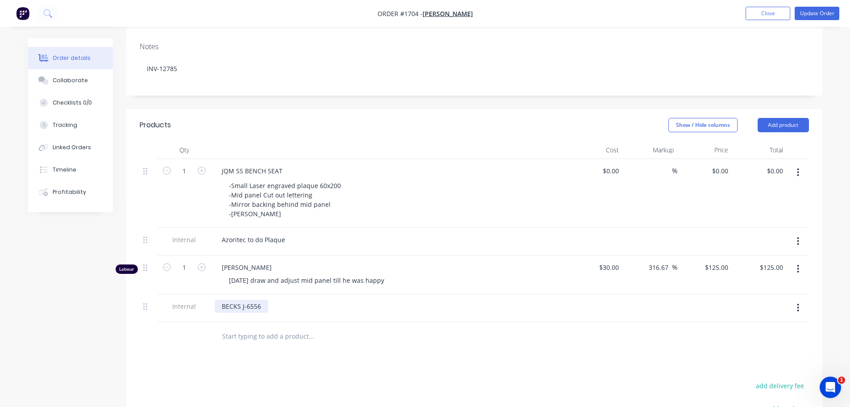
click at [263, 300] on div "BECKS J-6556" at bounding box center [242, 306] width 54 height 13
click at [388, 327] on input "text" at bounding box center [311, 336] width 179 height 18
click at [819, 13] on button "Update Order" at bounding box center [817, 13] width 45 height 13
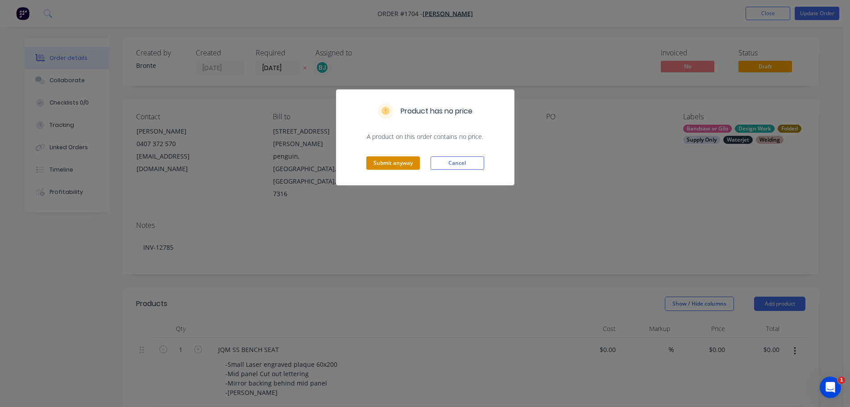
click at [396, 163] on button "Submit anyway" at bounding box center [394, 162] width 54 height 13
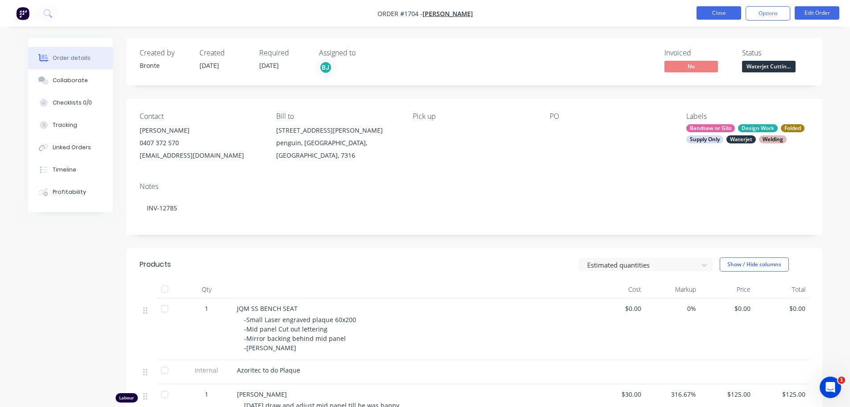
click at [726, 15] on button "Close" at bounding box center [719, 12] width 45 height 13
